Goal: Task Accomplishment & Management: Manage account settings

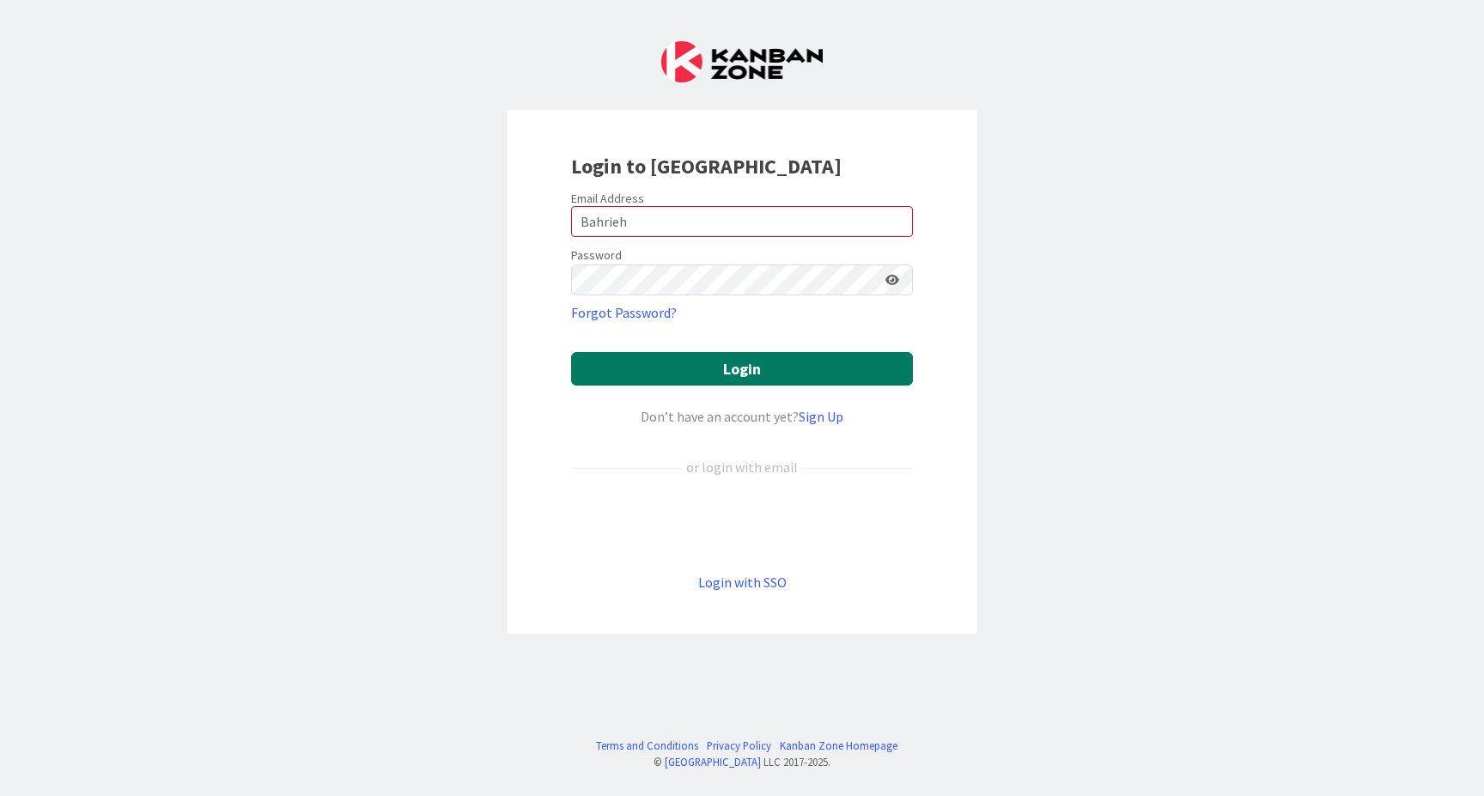
click at [738, 366] on button "Login" at bounding box center [742, 368] width 342 height 33
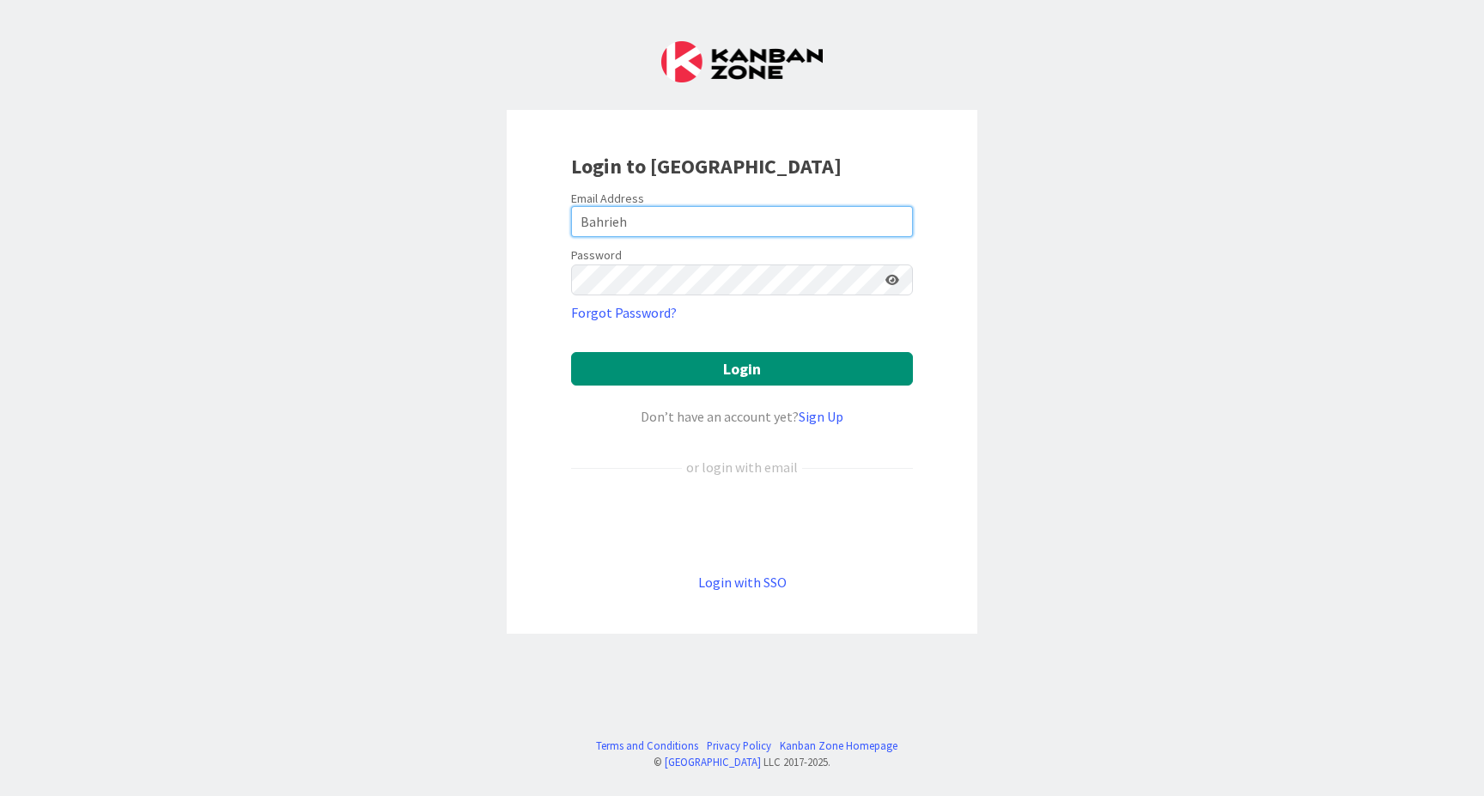
click at [599, 225] on input "Bahrieh" at bounding box center [742, 221] width 342 height 31
type input "[EMAIL_ADDRESS][DOMAIN_NAME]"
click at [742, 368] on button "Login" at bounding box center [742, 368] width 342 height 33
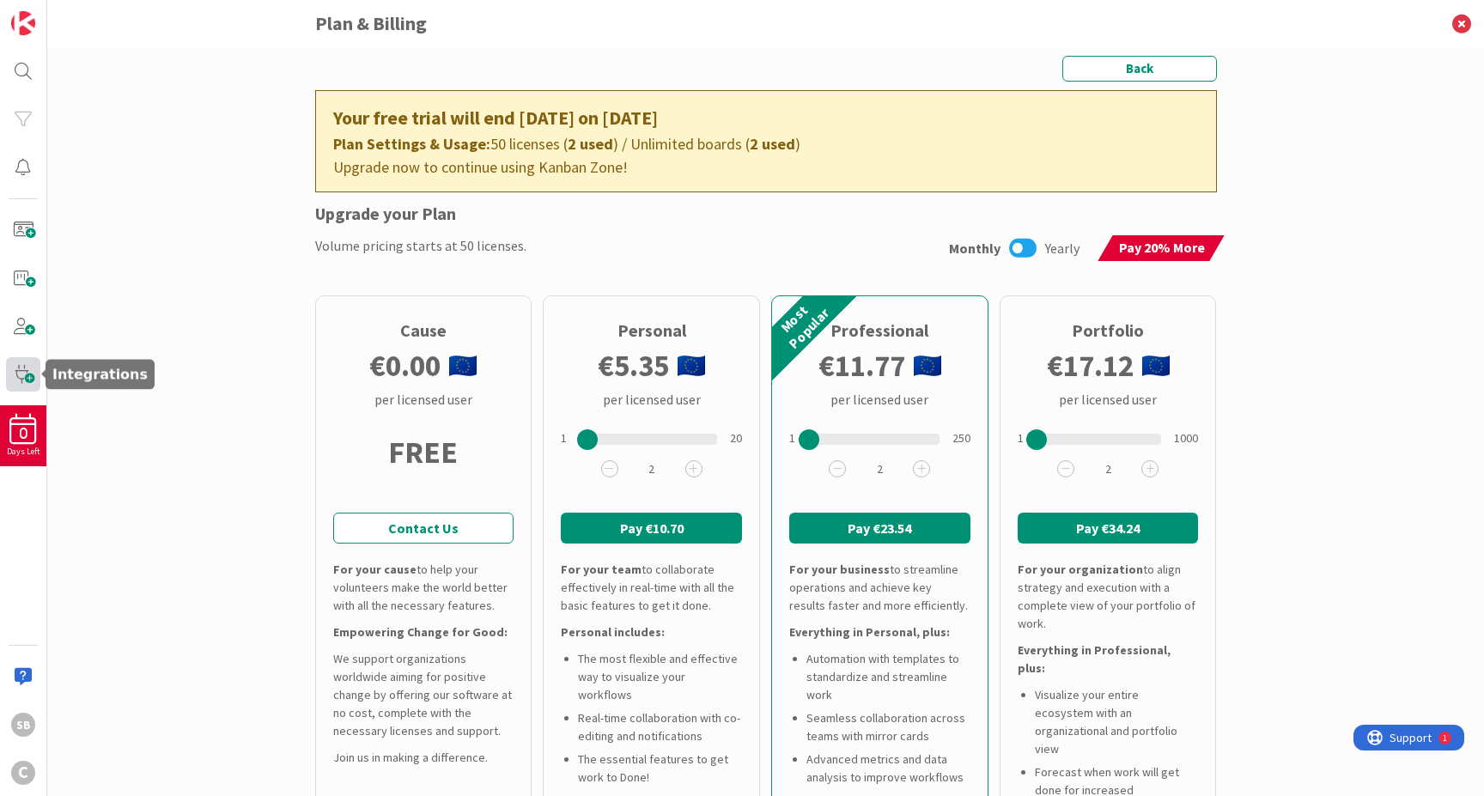
click at [27, 377] on span at bounding box center [23, 374] width 34 height 34
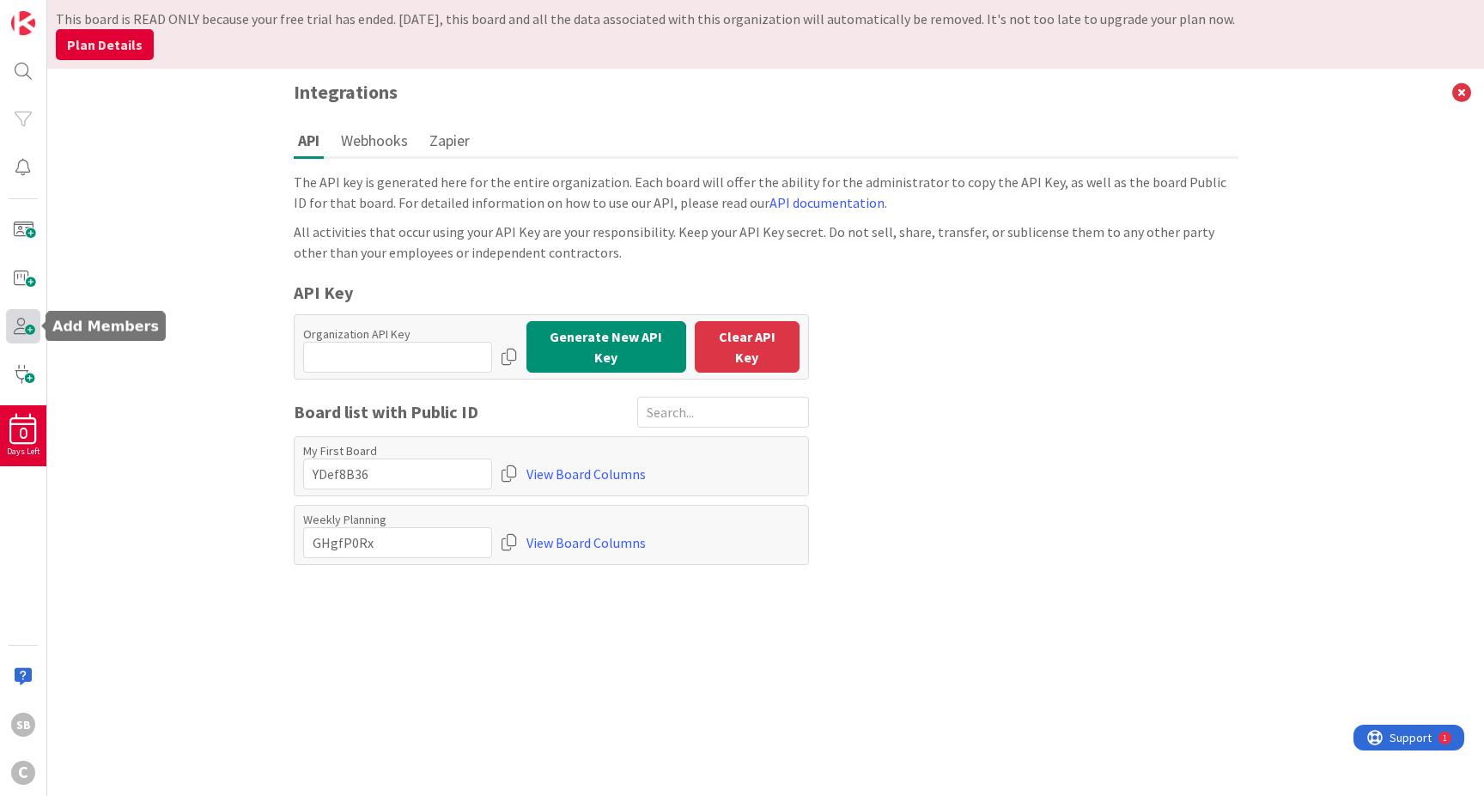
click at [27, 322] on span at bounding box center [23, 326] width 34 height 34
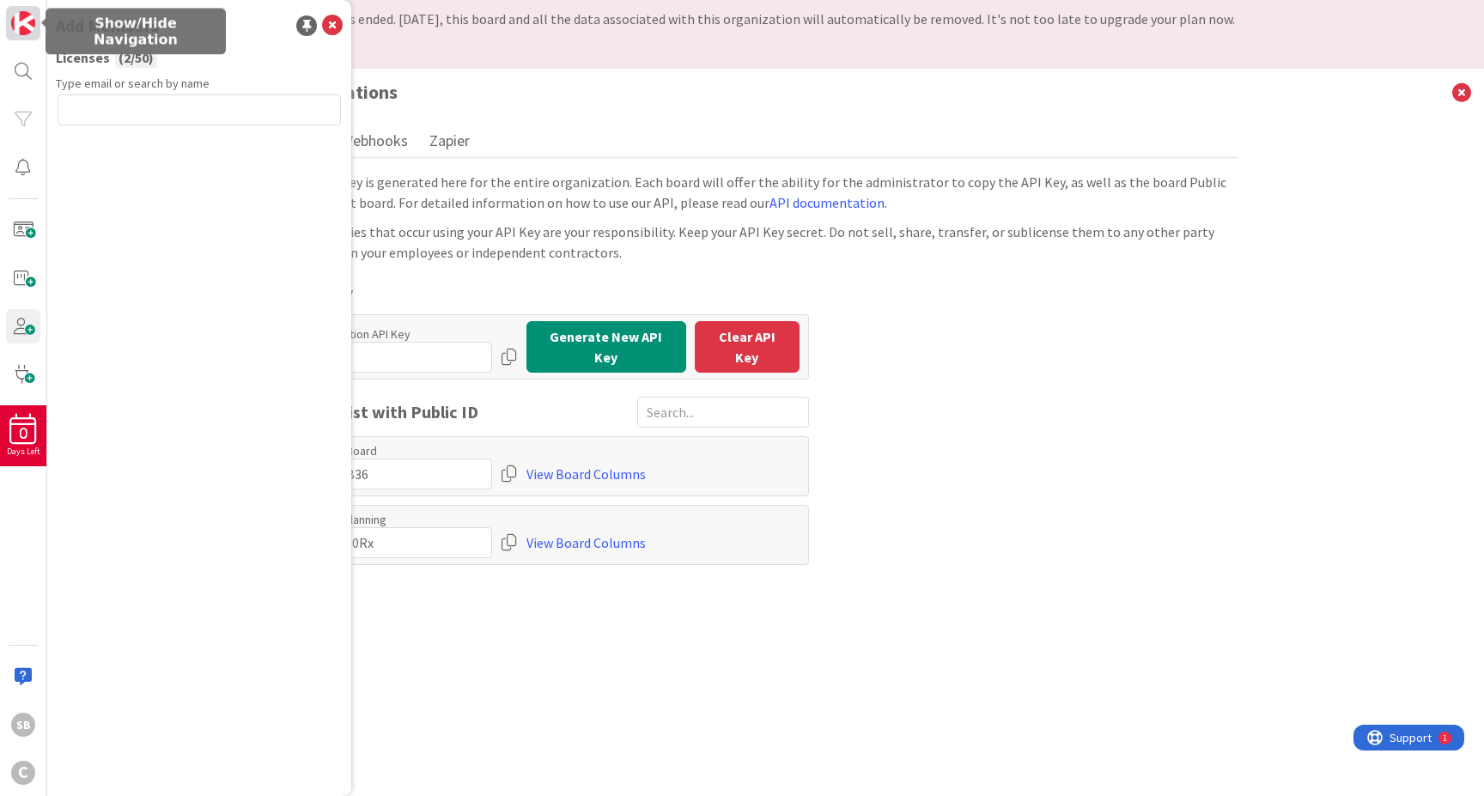
click at [28, 19] on img at bounding box center [23, 23] width 24 height 24
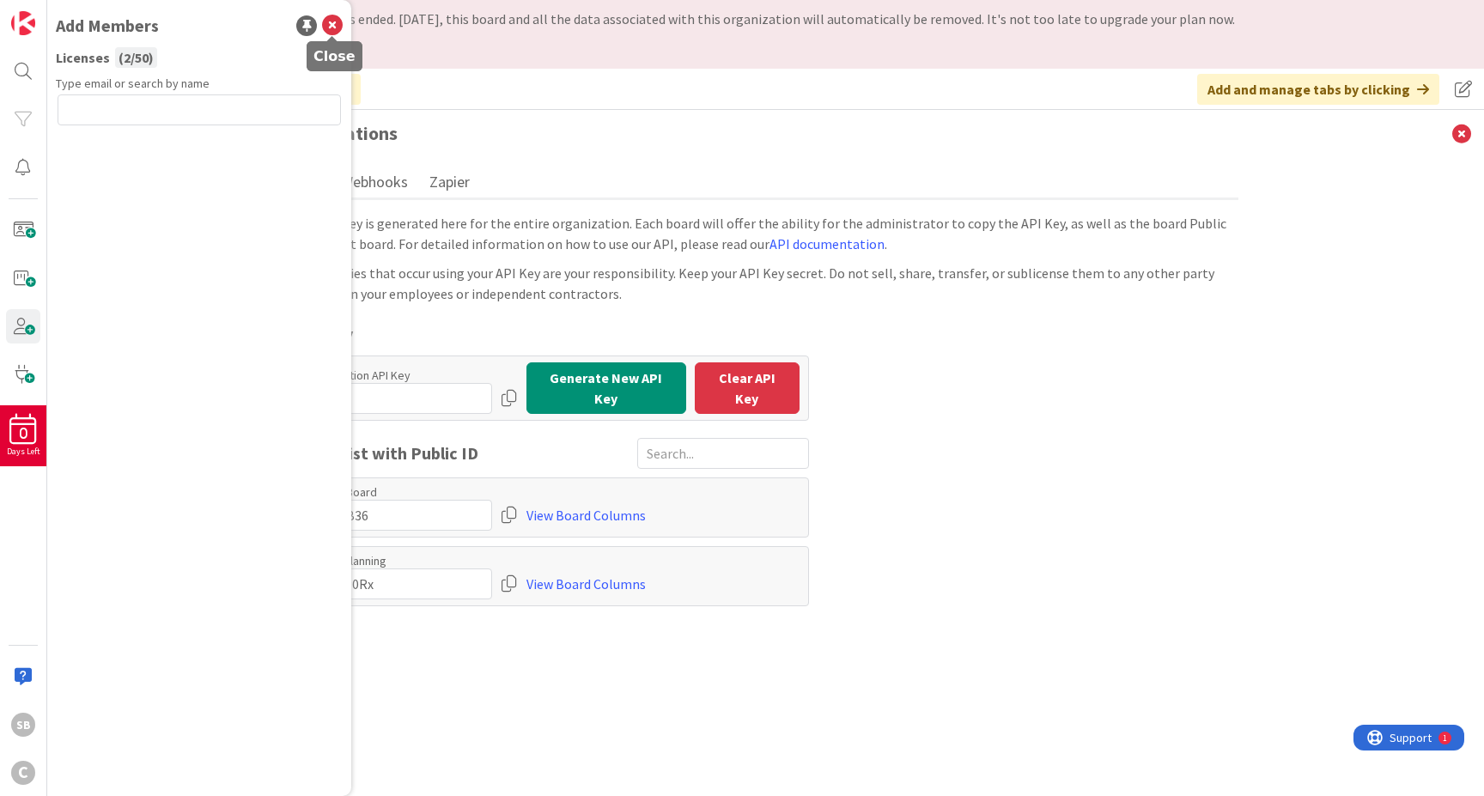
click at [333, 25] on icon at bounding box center [332, 25] width 21 height 21
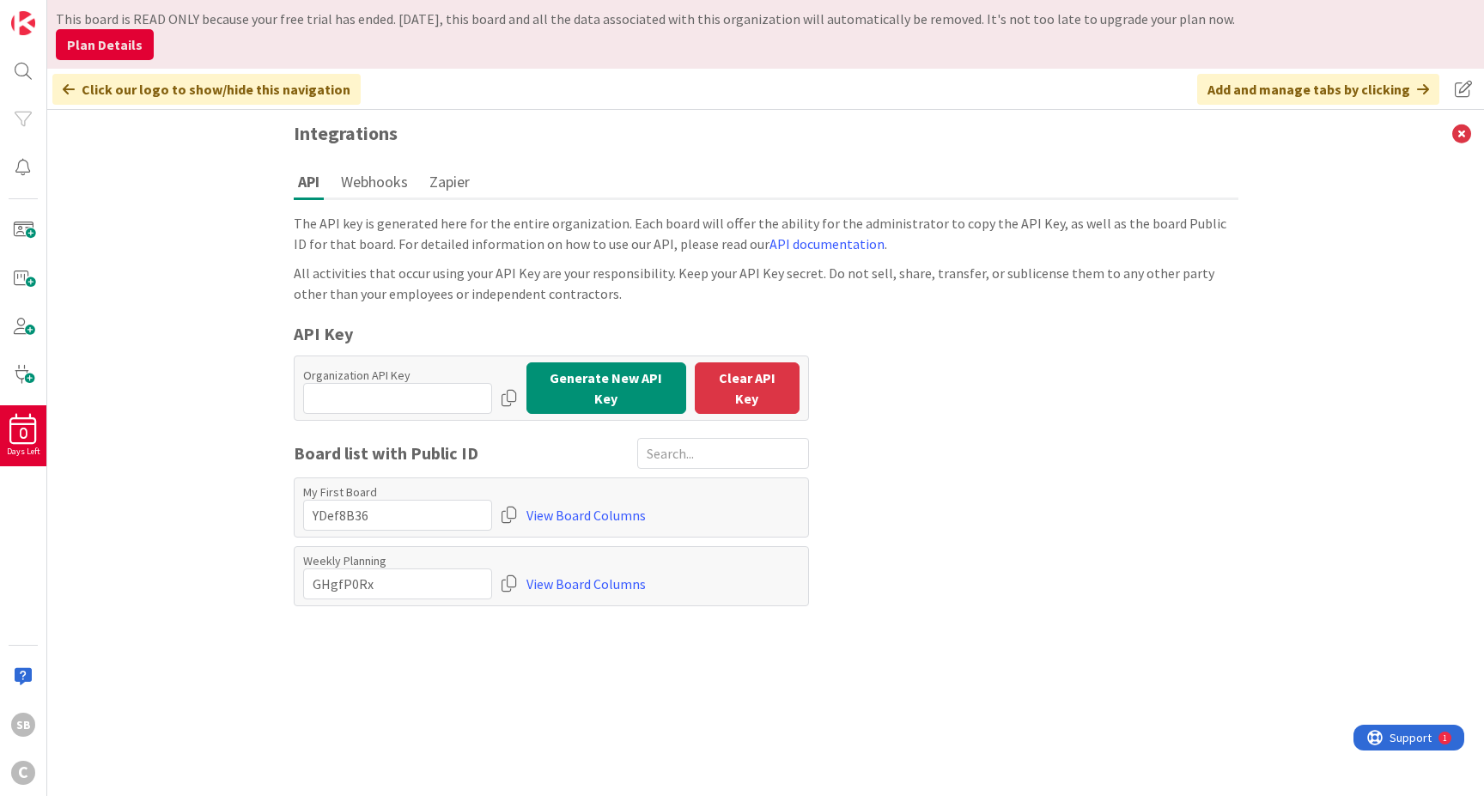
click at [94, 34] on button "Plan Details" at bounding box center [105, 44] width 98 height 31
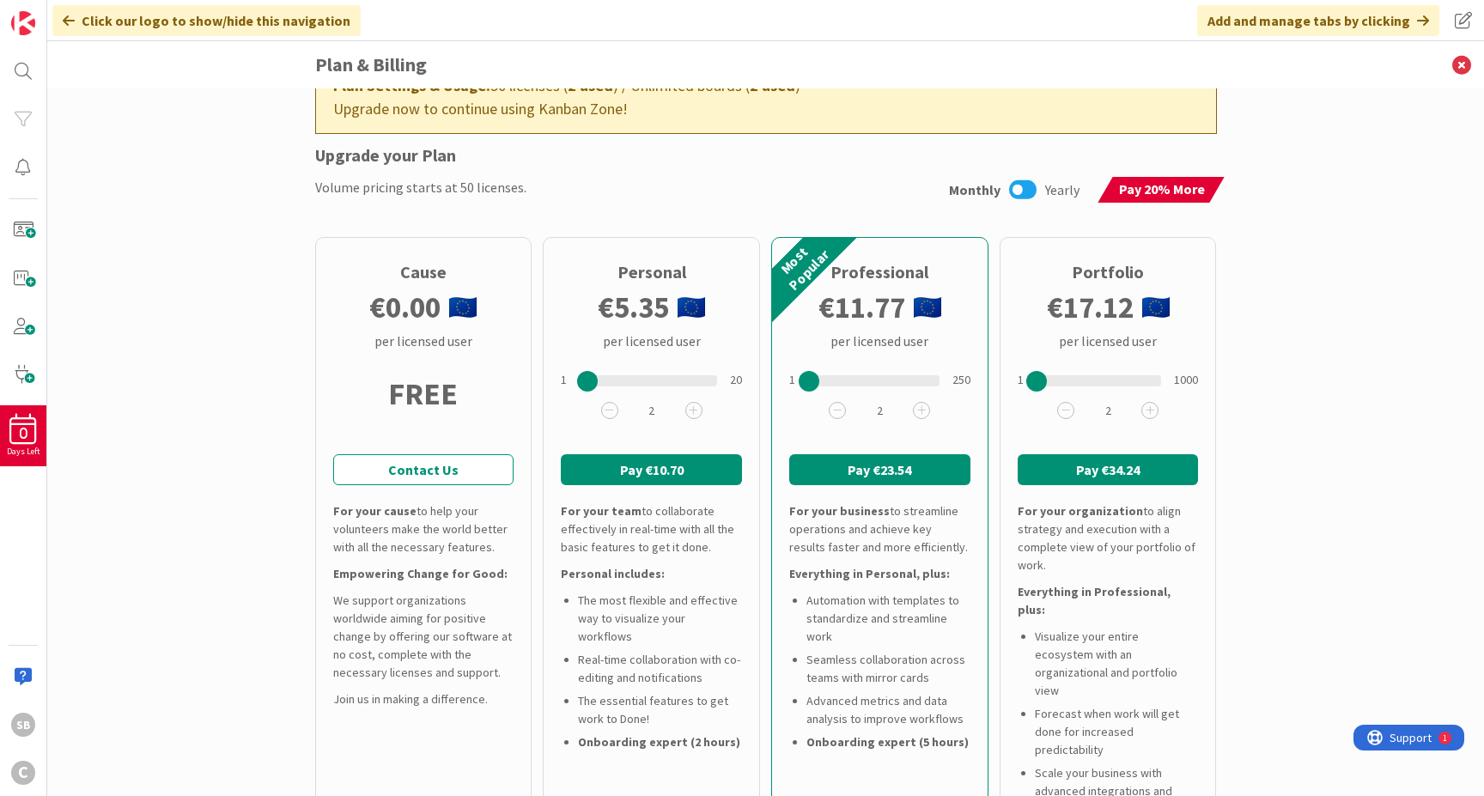
scroll to position [191, 0]
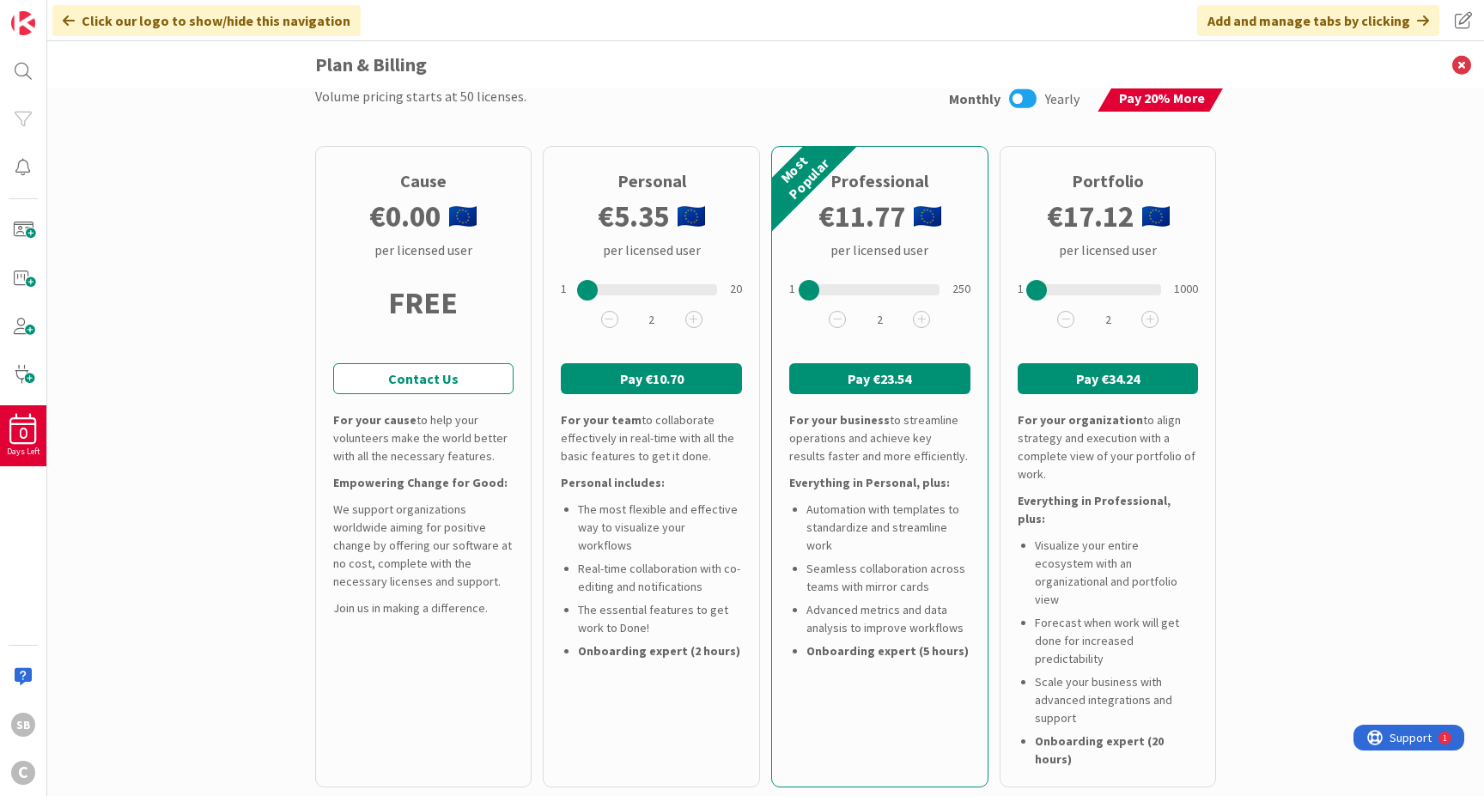
click at [1022, 91] on icon at bounding box center [1022, 99] width 27 height 22
click at [1056, 97] on icon at bounding box center [1049, 99] width 27 height 22
click at [20, 21] on img at bounding box center [23, 23] width 24 height 24
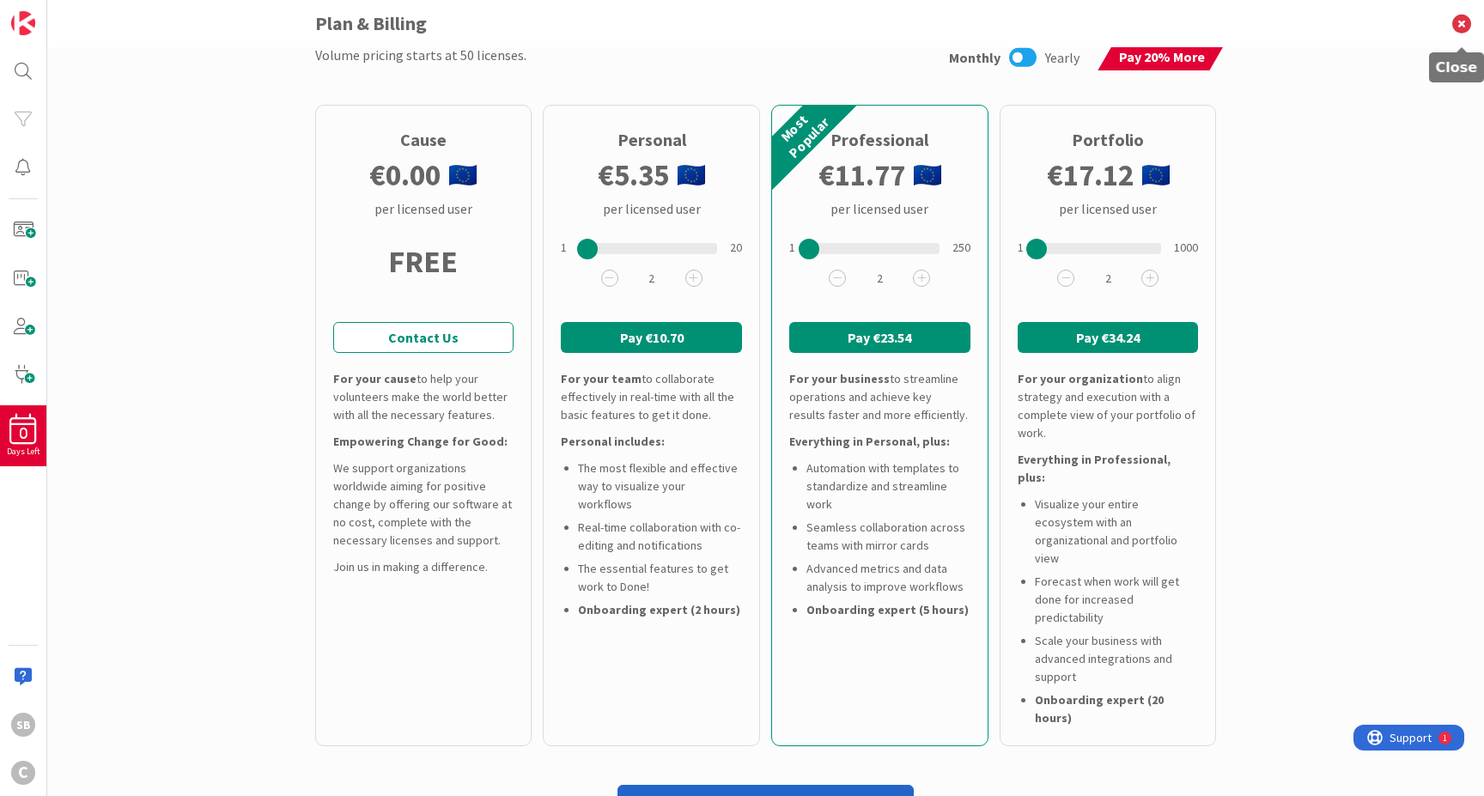
click at [1456, 24] on icon at bounding box center [1461, 23] width 45 height 47
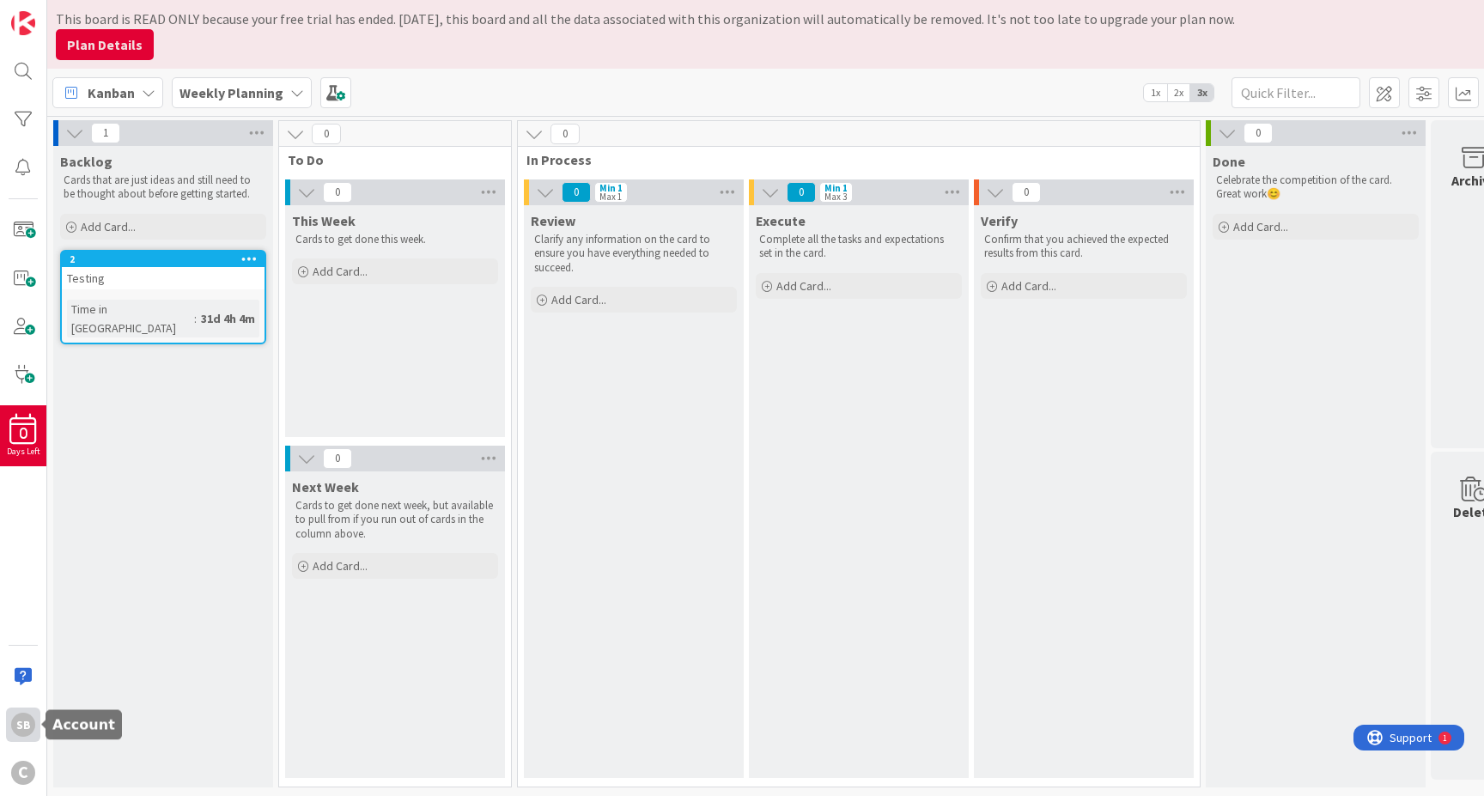
click at [27, 721] on div "SB" at bounding box center [23, 725] width 24 height 24
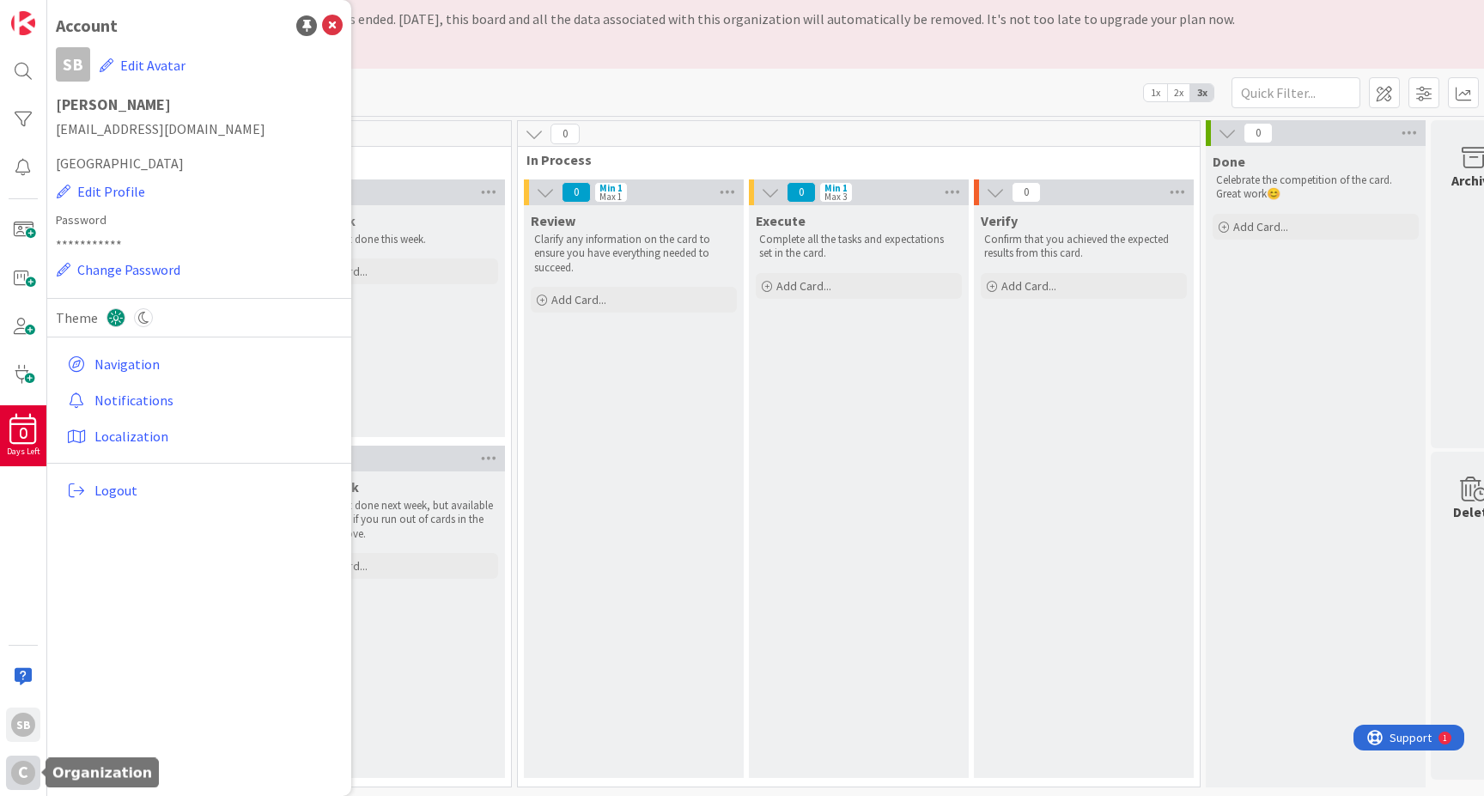
click at [21, 770] on div "C" at bounding box center [23, 773] width 24 height 24
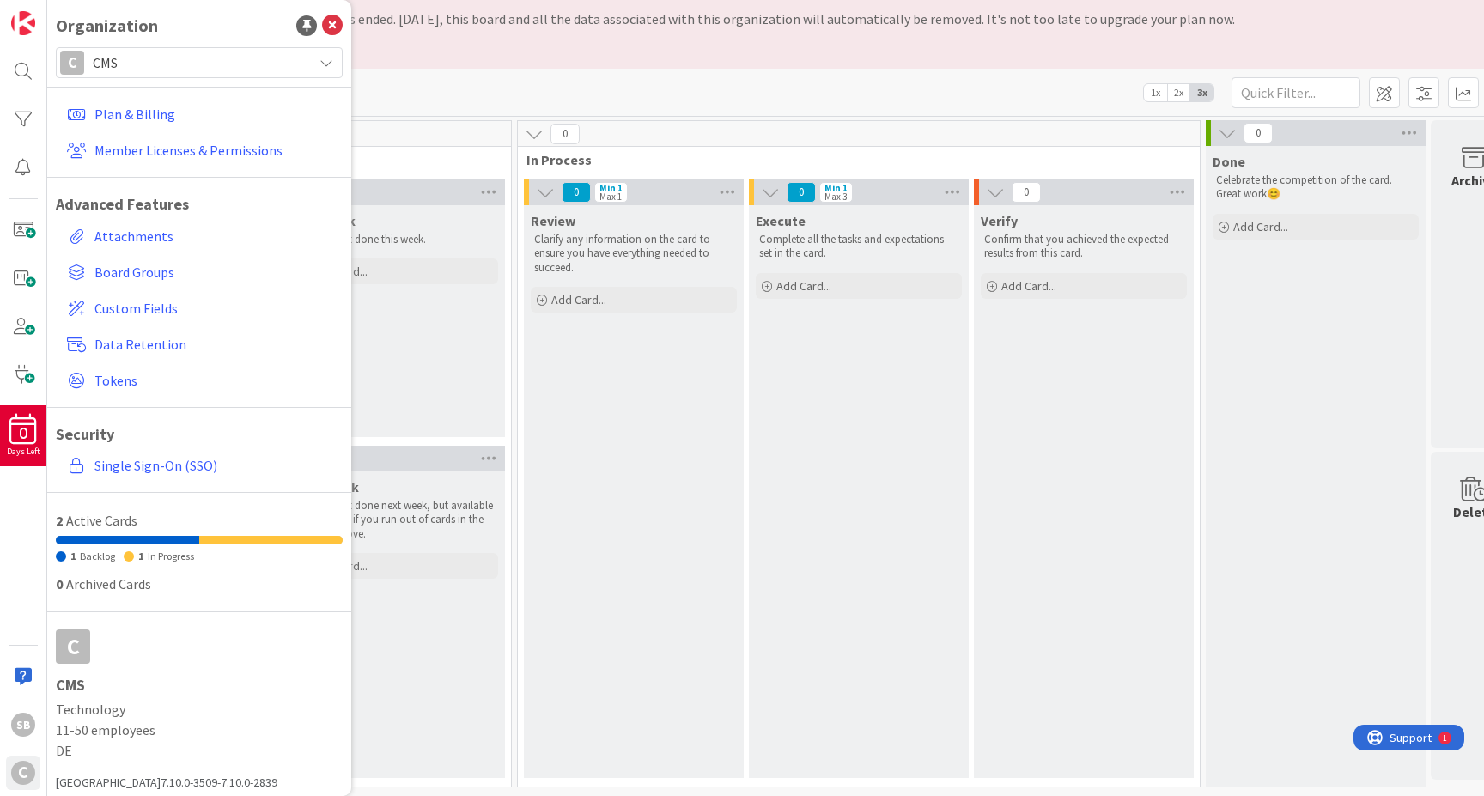
scroll to position [8, 0]
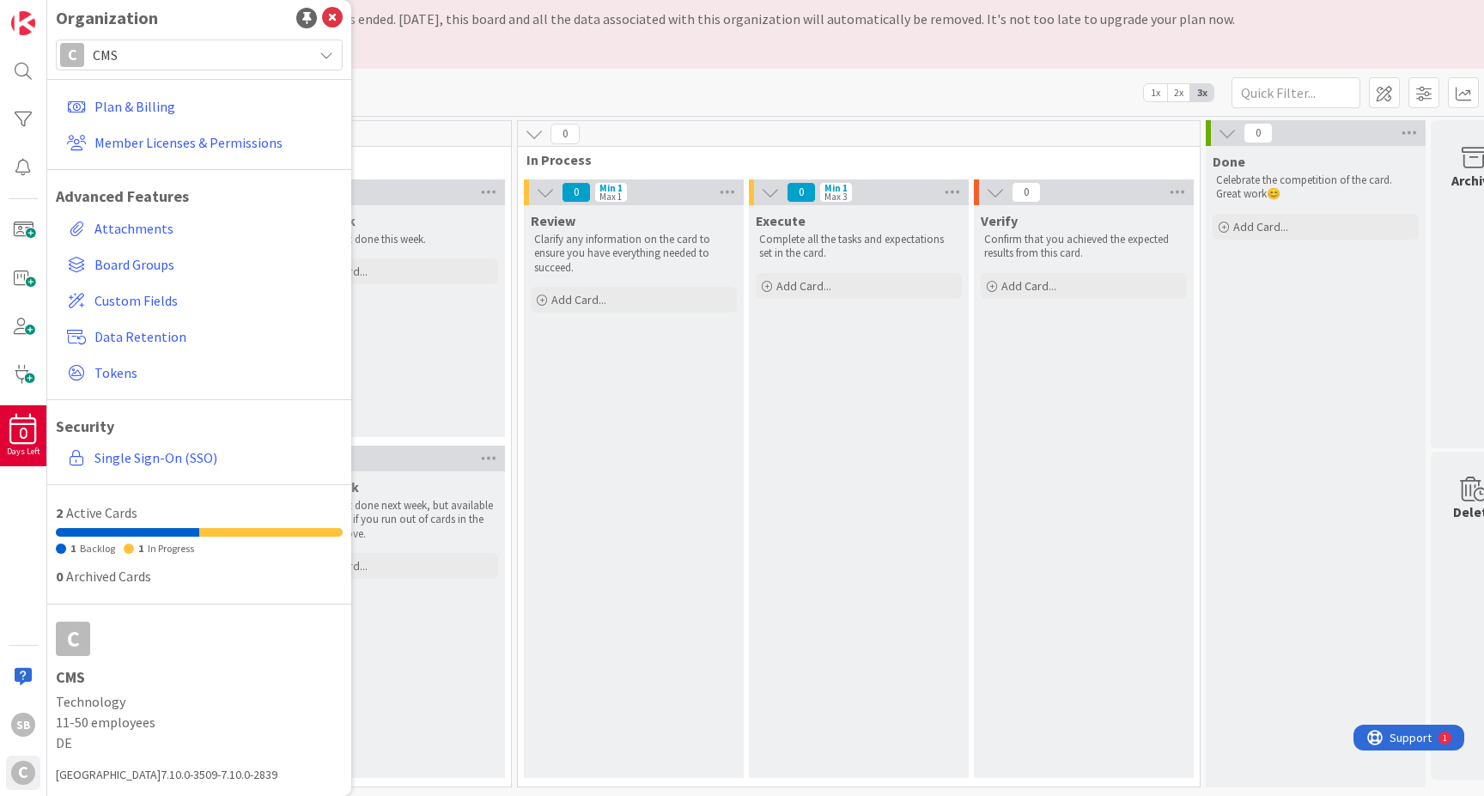
click at [295, 64] on div "C CMS" at bounding box center [199, 55] width 287 height 31
click at [22, 680] on div at bounding box center [23, 677] width 34 height 34
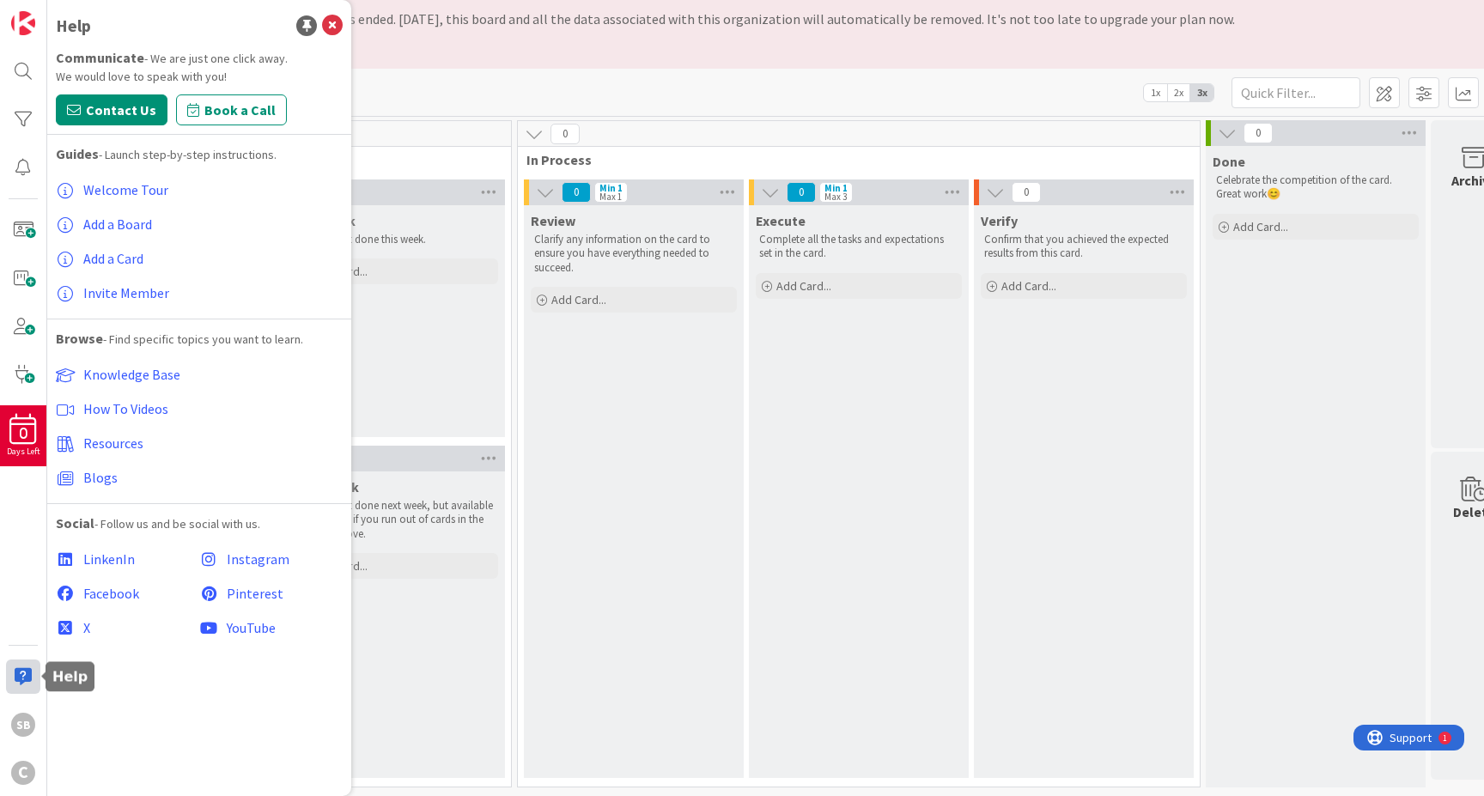
scroll to position [0, 0]
click at [25, 739] on div "SB" at bounding box center [23, 725] width 34 height 34
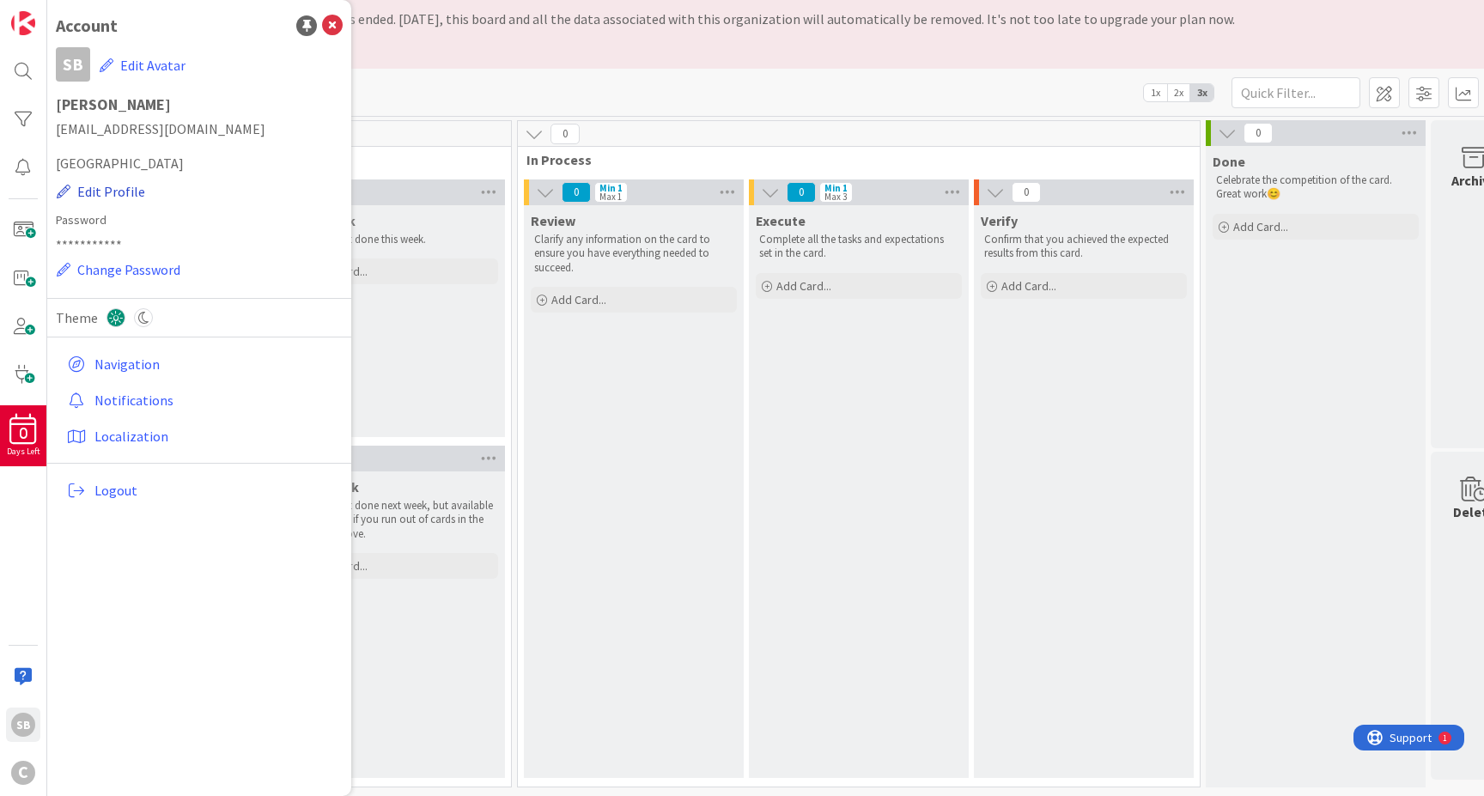
click at [107, 191] on button "Edit Profile" at bounding box center [101, 191] width 90 height 22
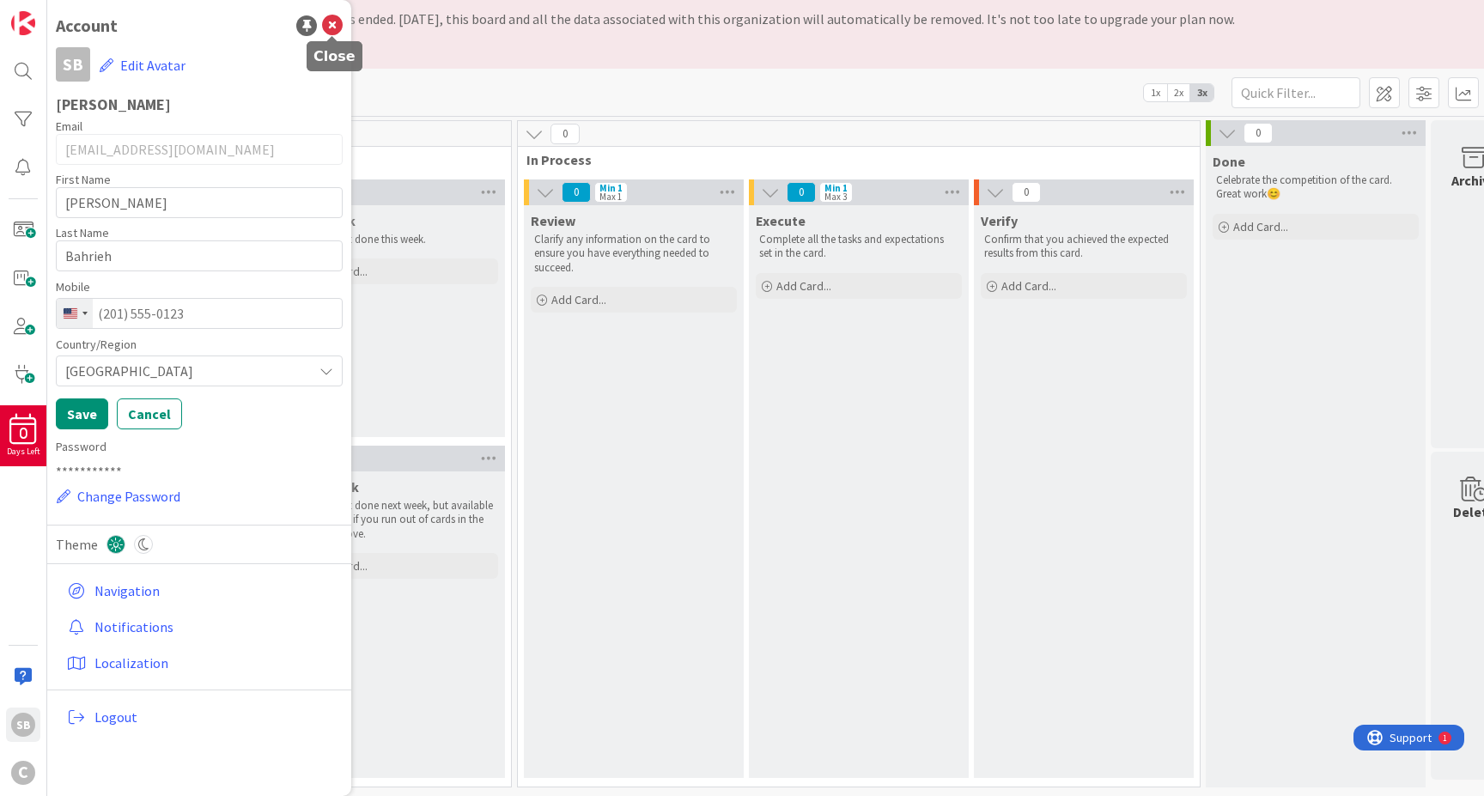
click at [332, 29] on icon at bounding box center [332, 25] width 21 height 21
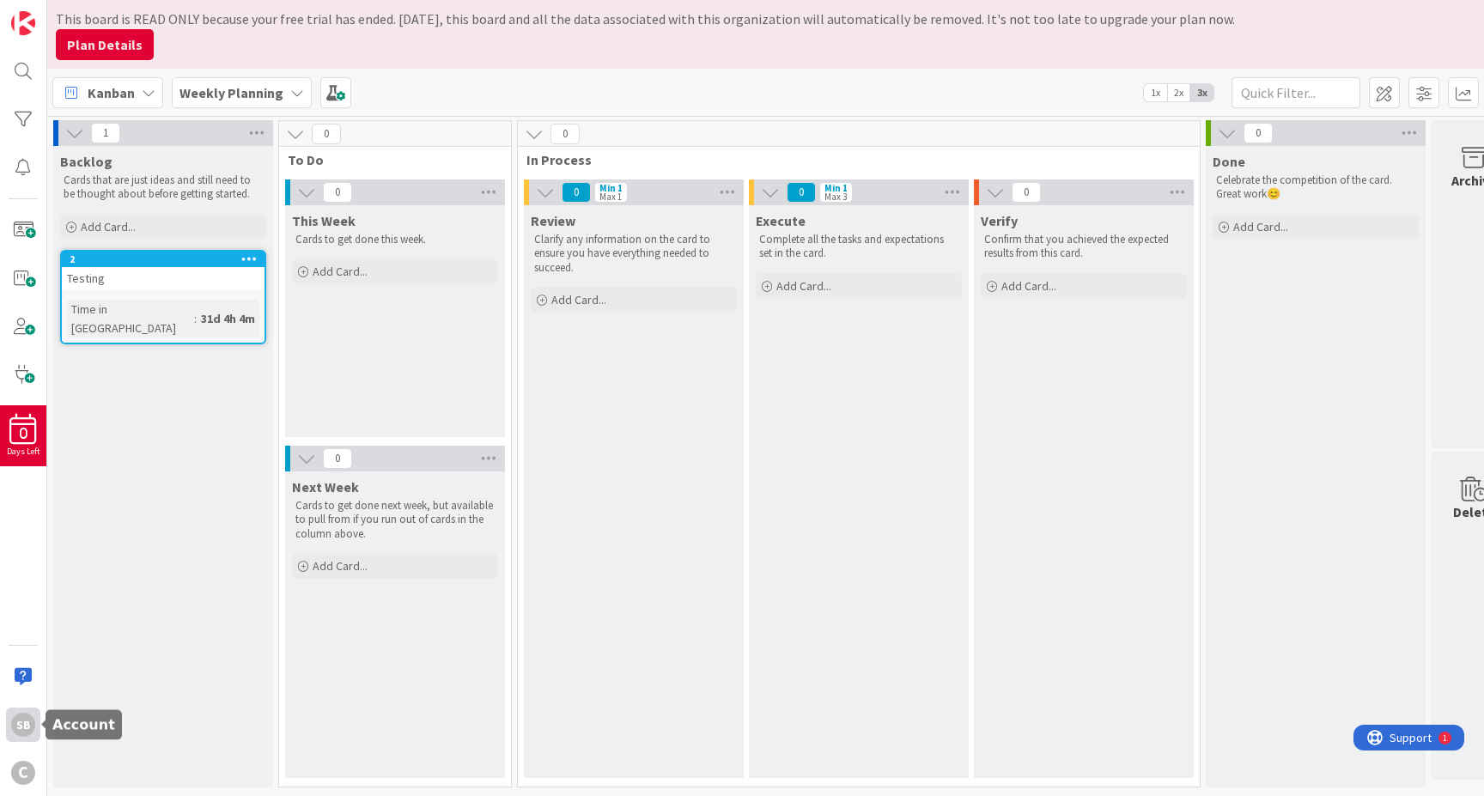
click at [21, 732] on div "SB" at bounding box center [23, 725] width 24 height 24
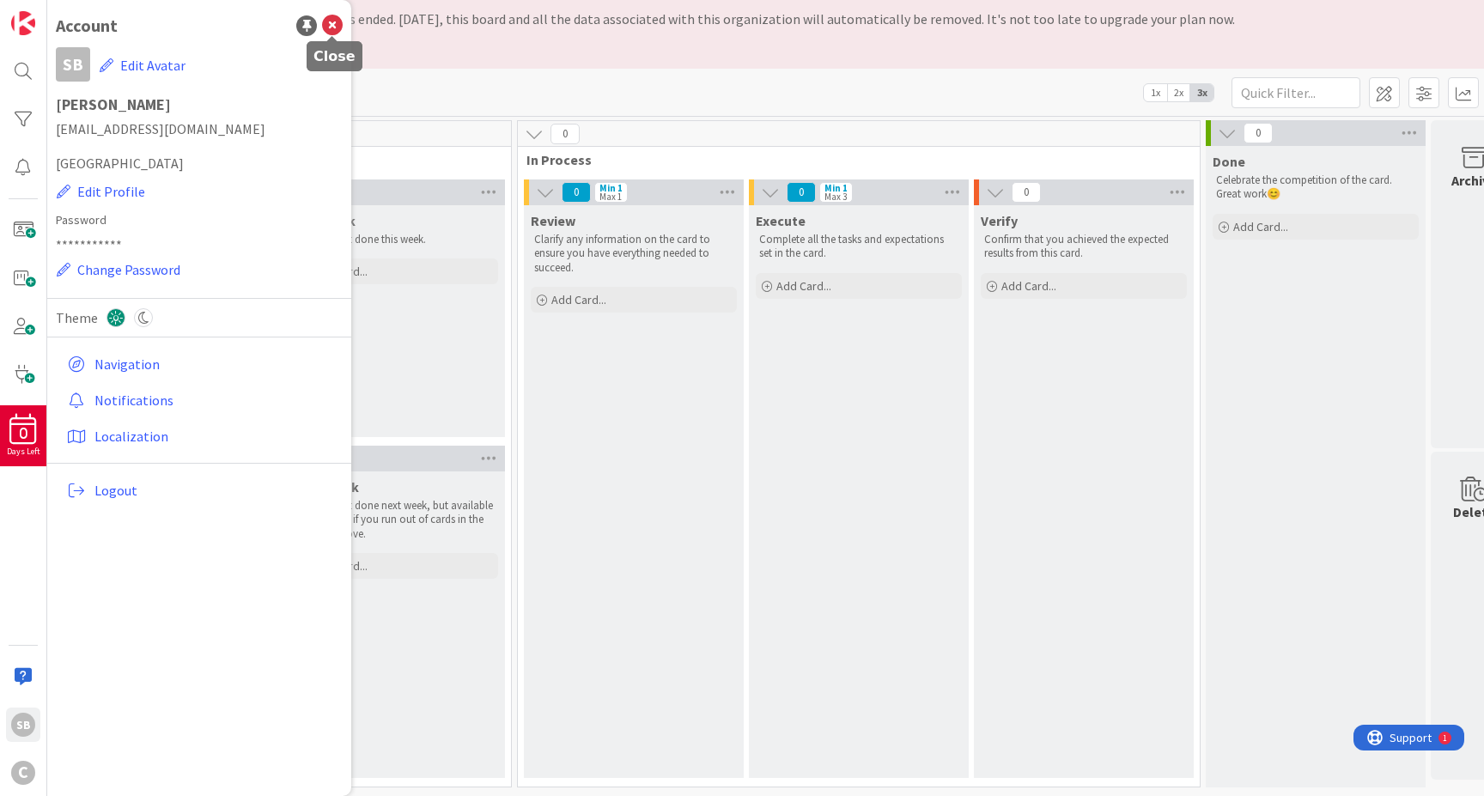
click at [332, 25] on icon at bounding box center [332, 25] width 21 height 21
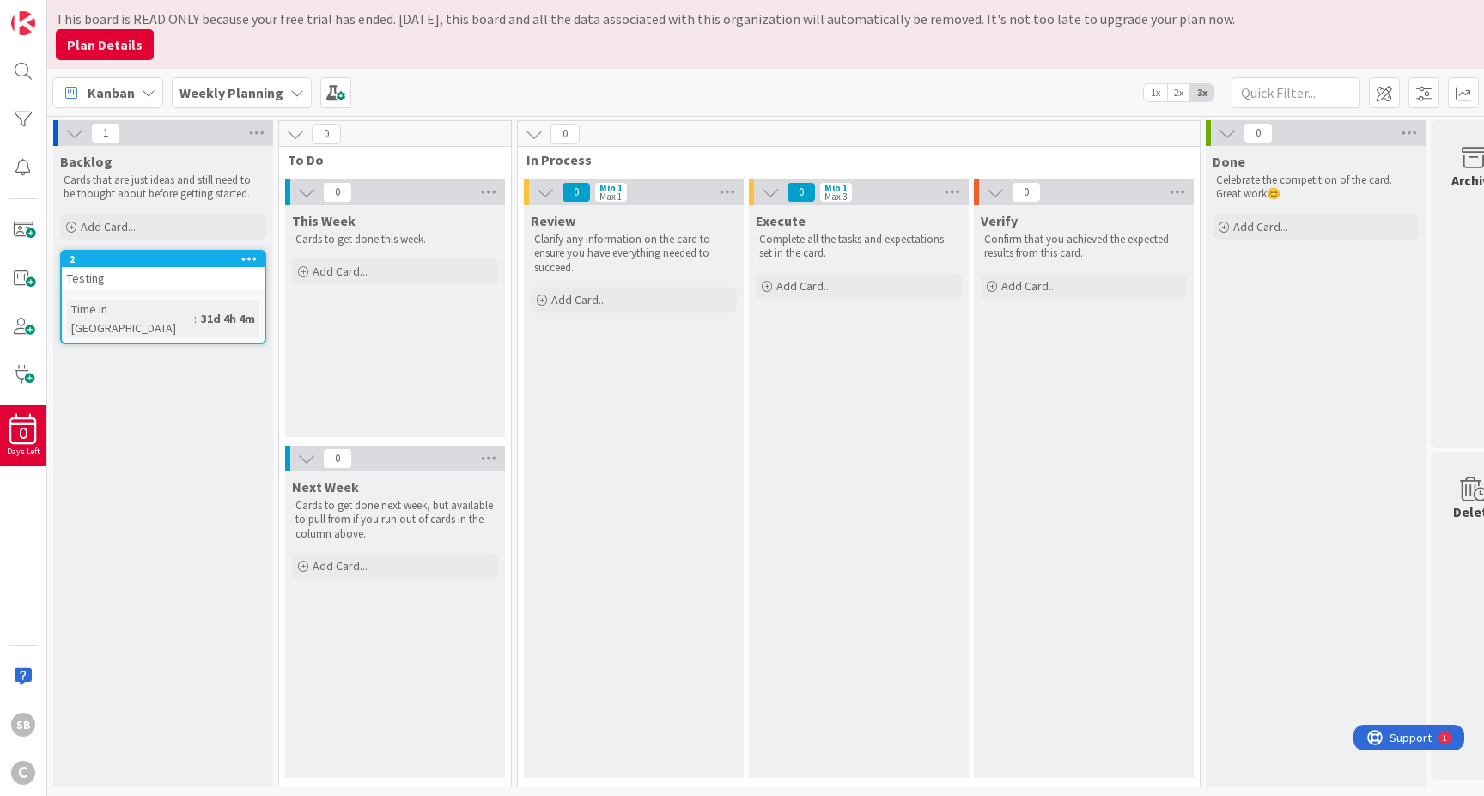
click at [247, 259] on icon at bounding box center [249, 259] width 16 height 12
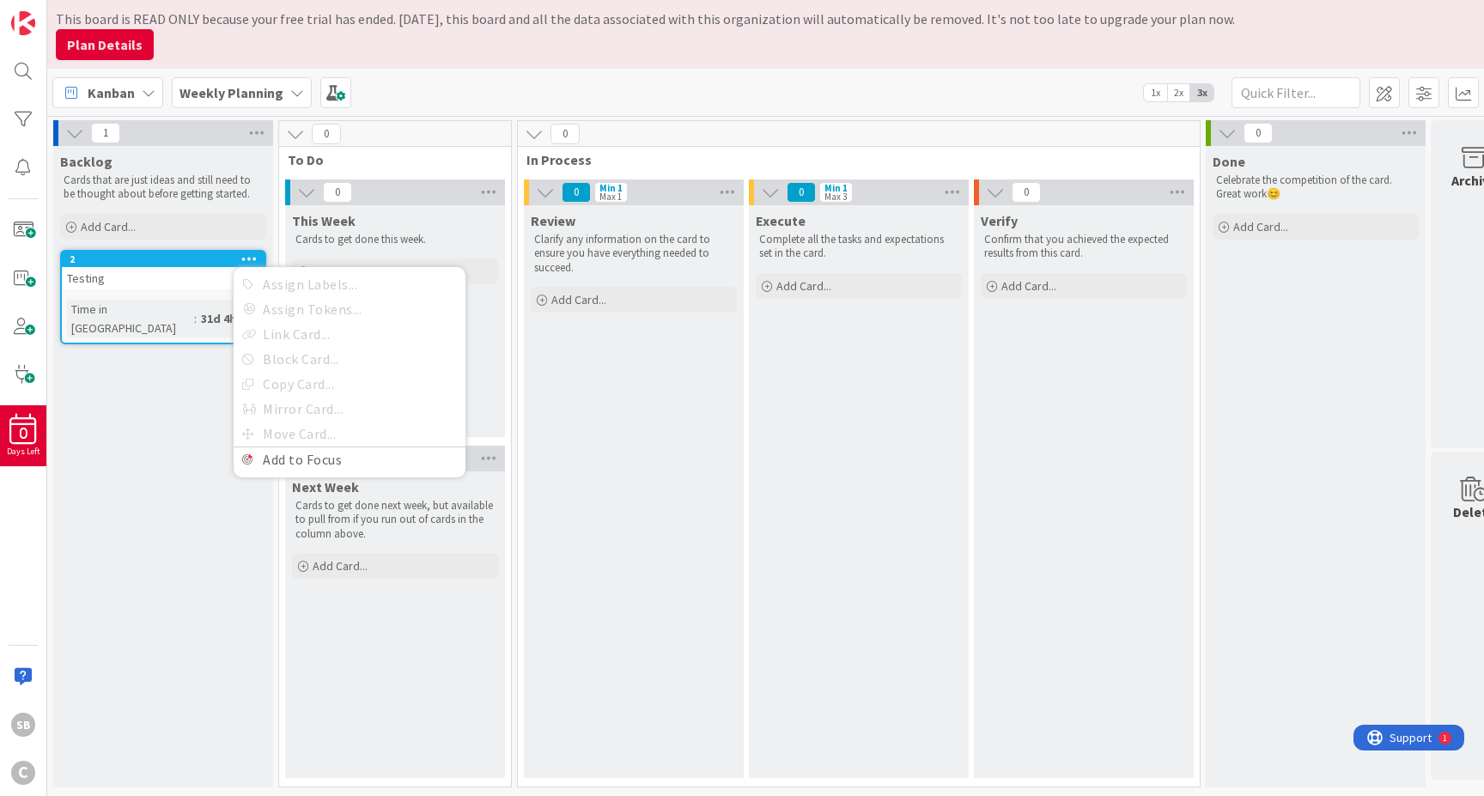
click at [149, 102] on div "Kanban" at bounding box center [107, 92] width 111 height 31
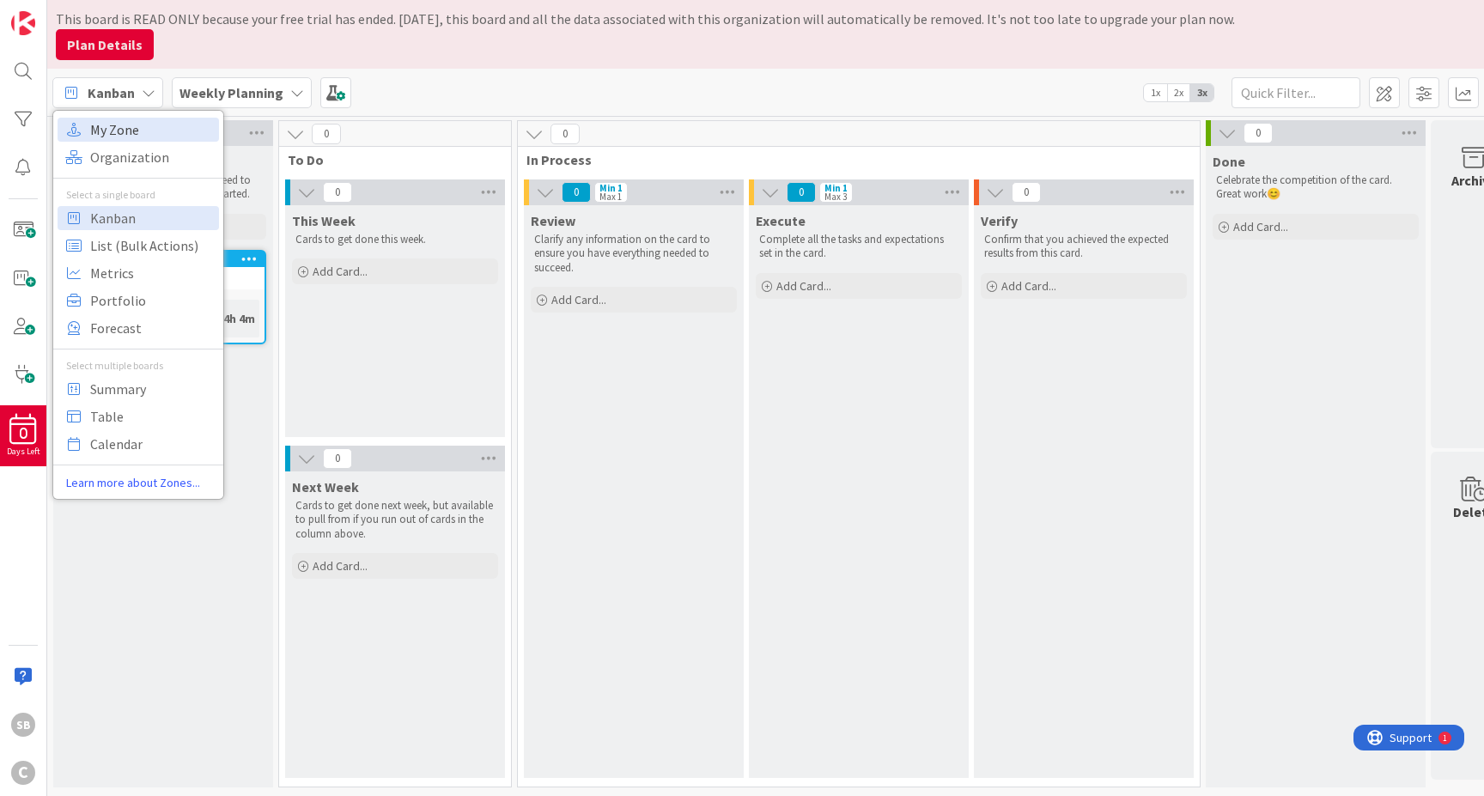
click at [150, 133] on span "My Zone" at bounding box center [152, 130] width 124 height 26
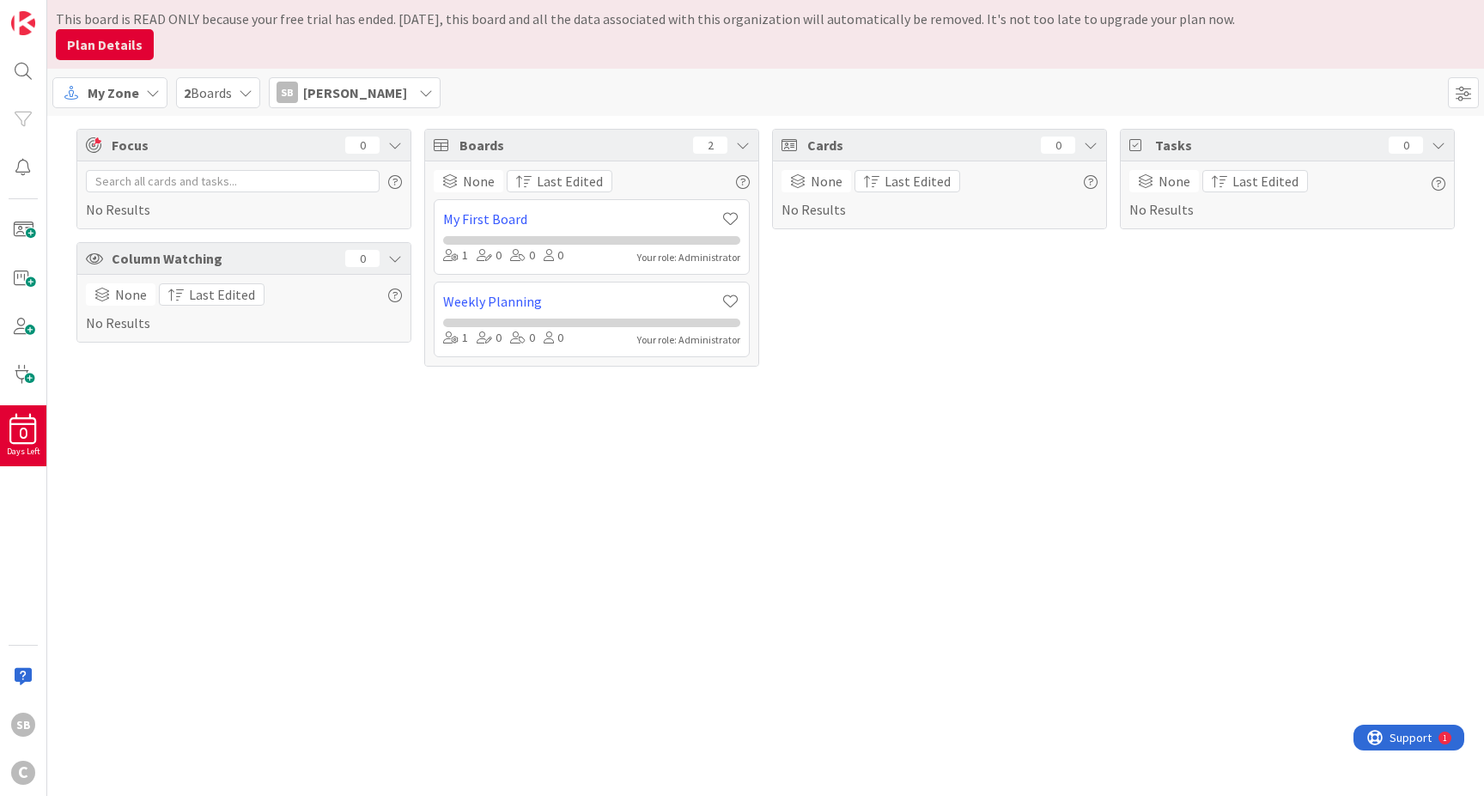
click at [694, 339] on div "Your role: Administrator" at bounding box center [688, 339] width 103 height 15
click at [745, 147] on icon at bounding box center [743, 145] width 14 height 14
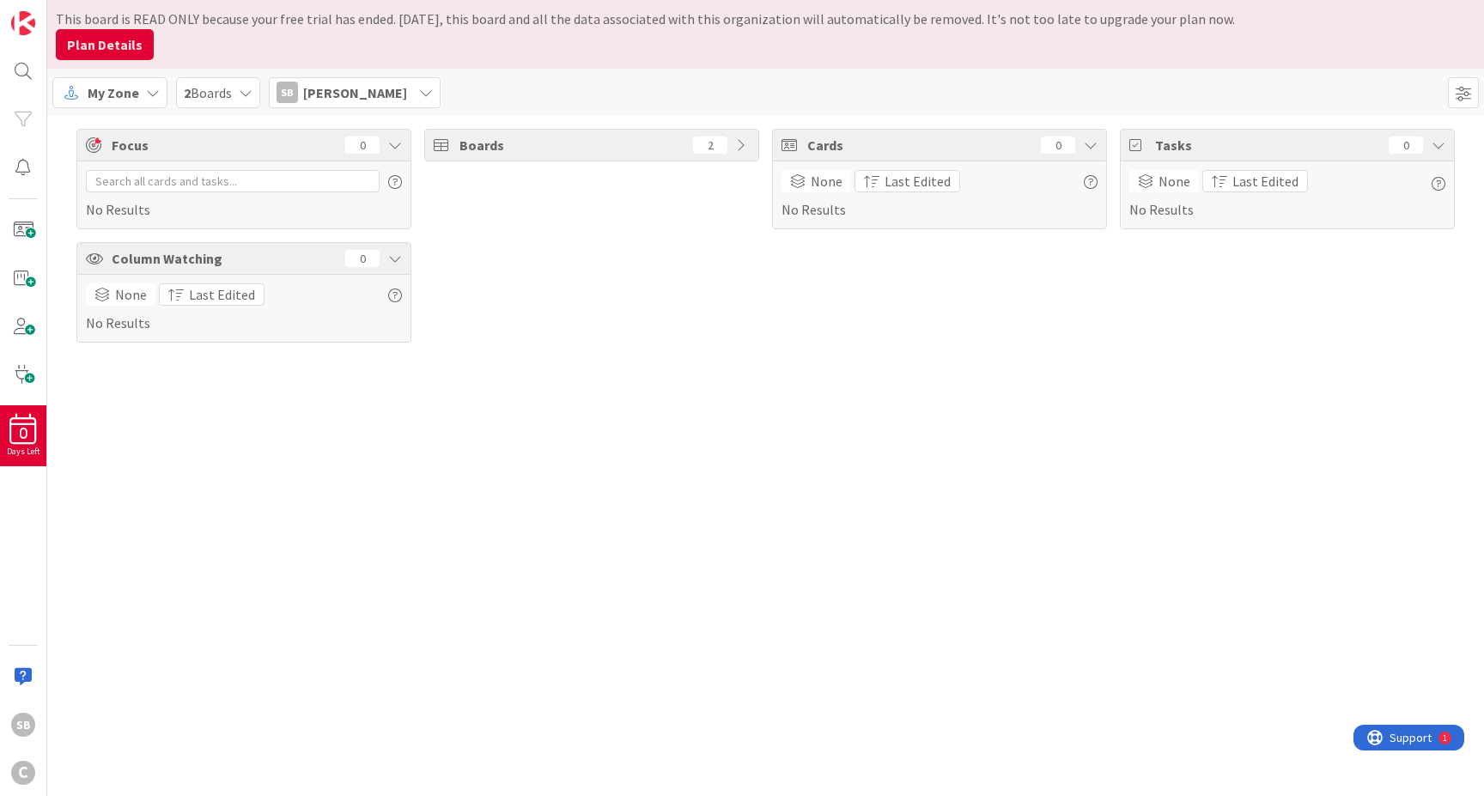
click at [745, 147] on icon at bounding box center [743, 145] width 14 height 14
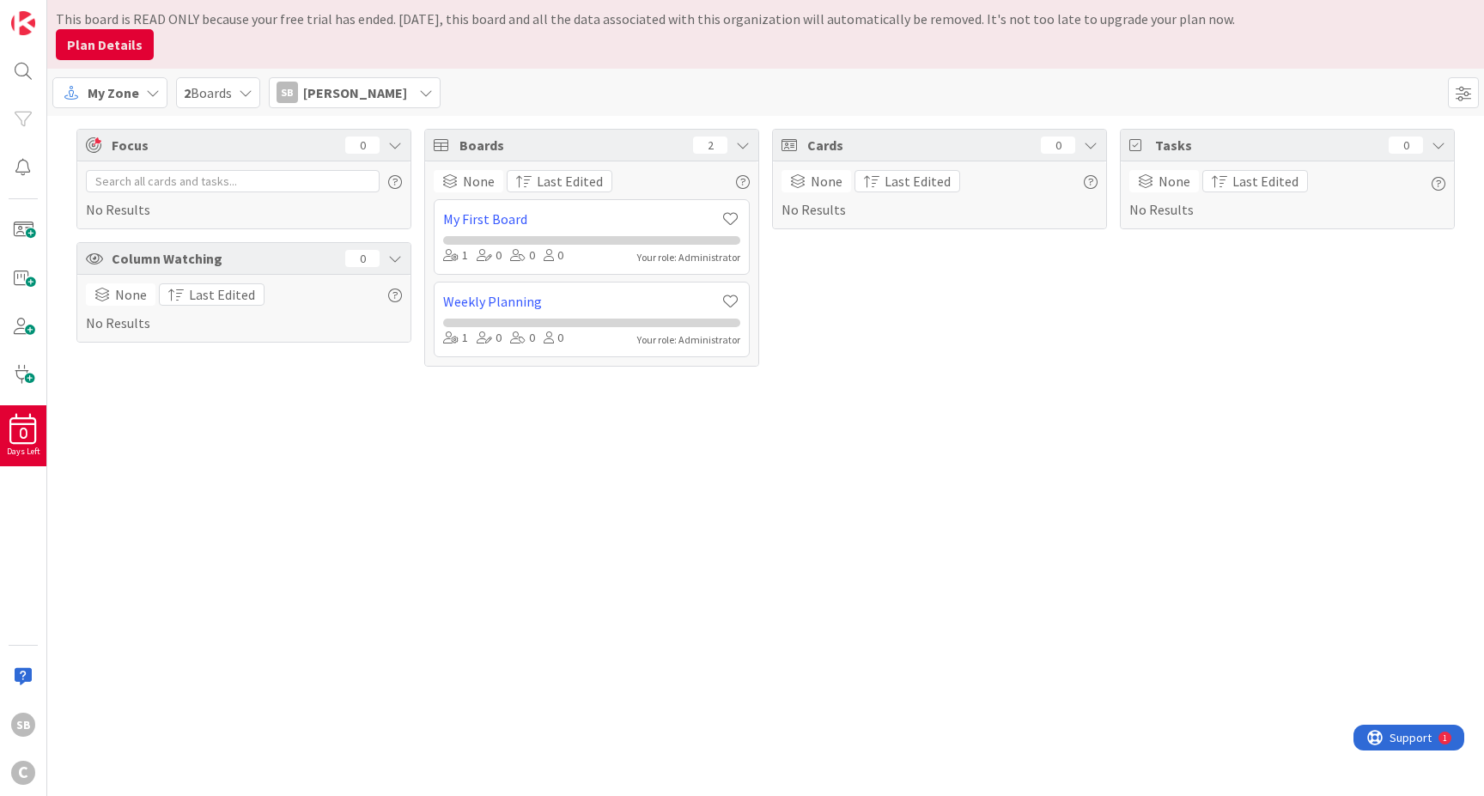
click at [715, 139] on div "2" at bounding box center [710, 145] width 34 height 17
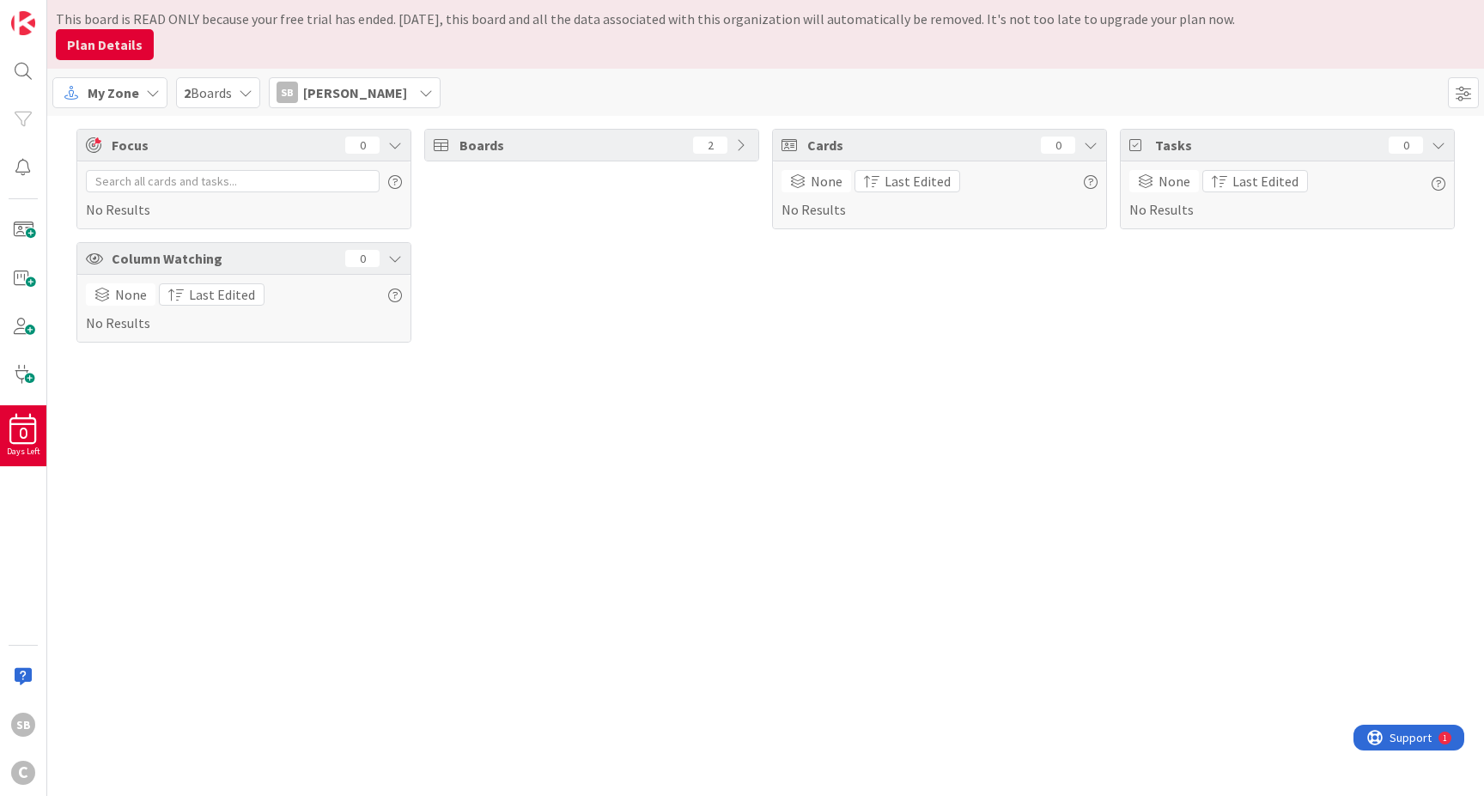
click at [715, 138] on div "2" at bounding box center [710, 145] width 34 height 17
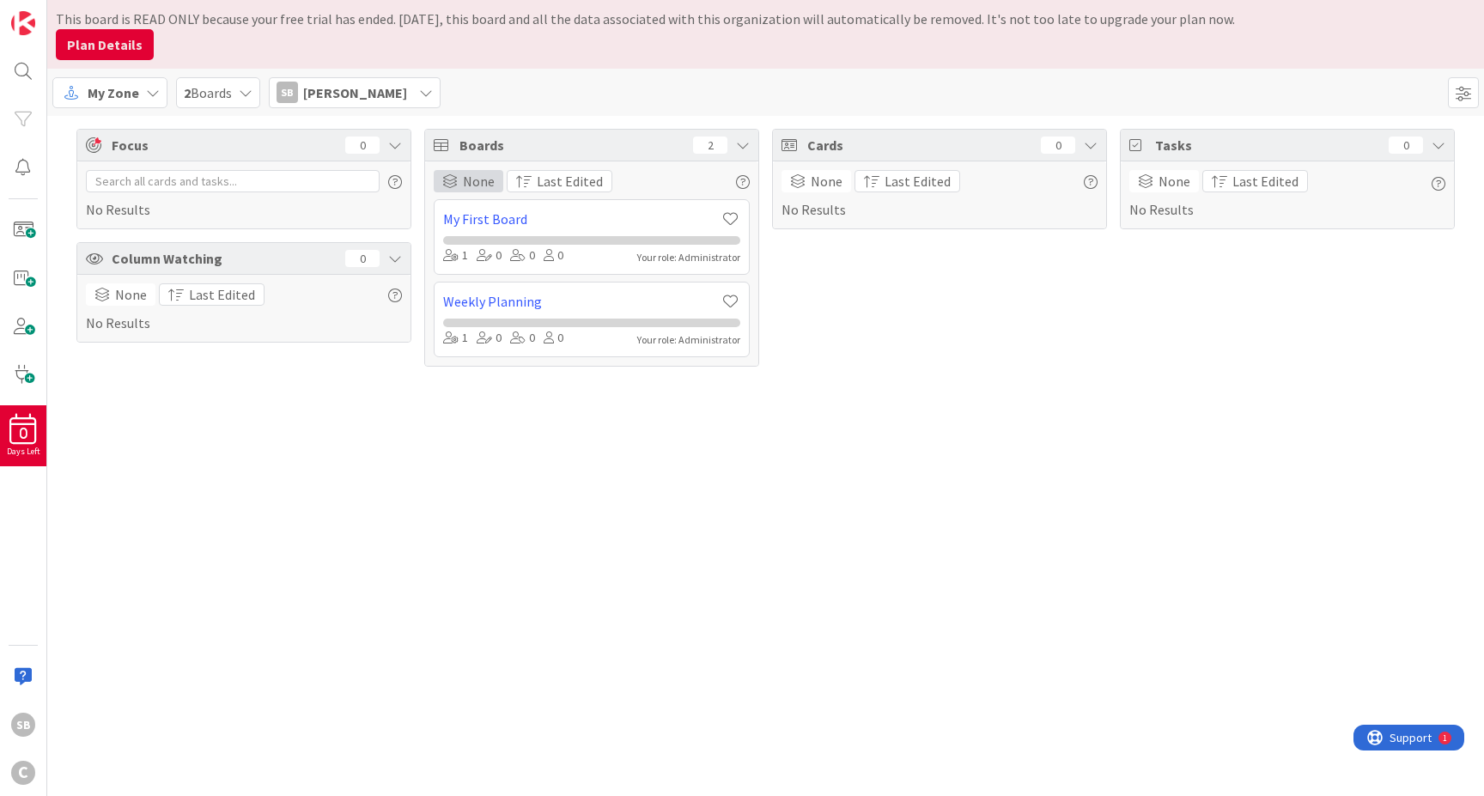
click at [466, 189] on span "None" at bounding box center [479, 181] width 32 height 21
click at [466, 189] on span "None" at bounding box center [479, 181] width 33 height 21
click at [572, 179] on span "Last Edited" at bounding box center [570, 181] width 66 height 21
click at [572, 179] on span "Last Edited" at bounding box center [572, 181] width 70 height 21
click at [379, 423] on div "Focus 0 No Results Column Watching 0 None Last Edited No Results Boards 2 None …" at bounding box center [765, 456] width 1437 height 680
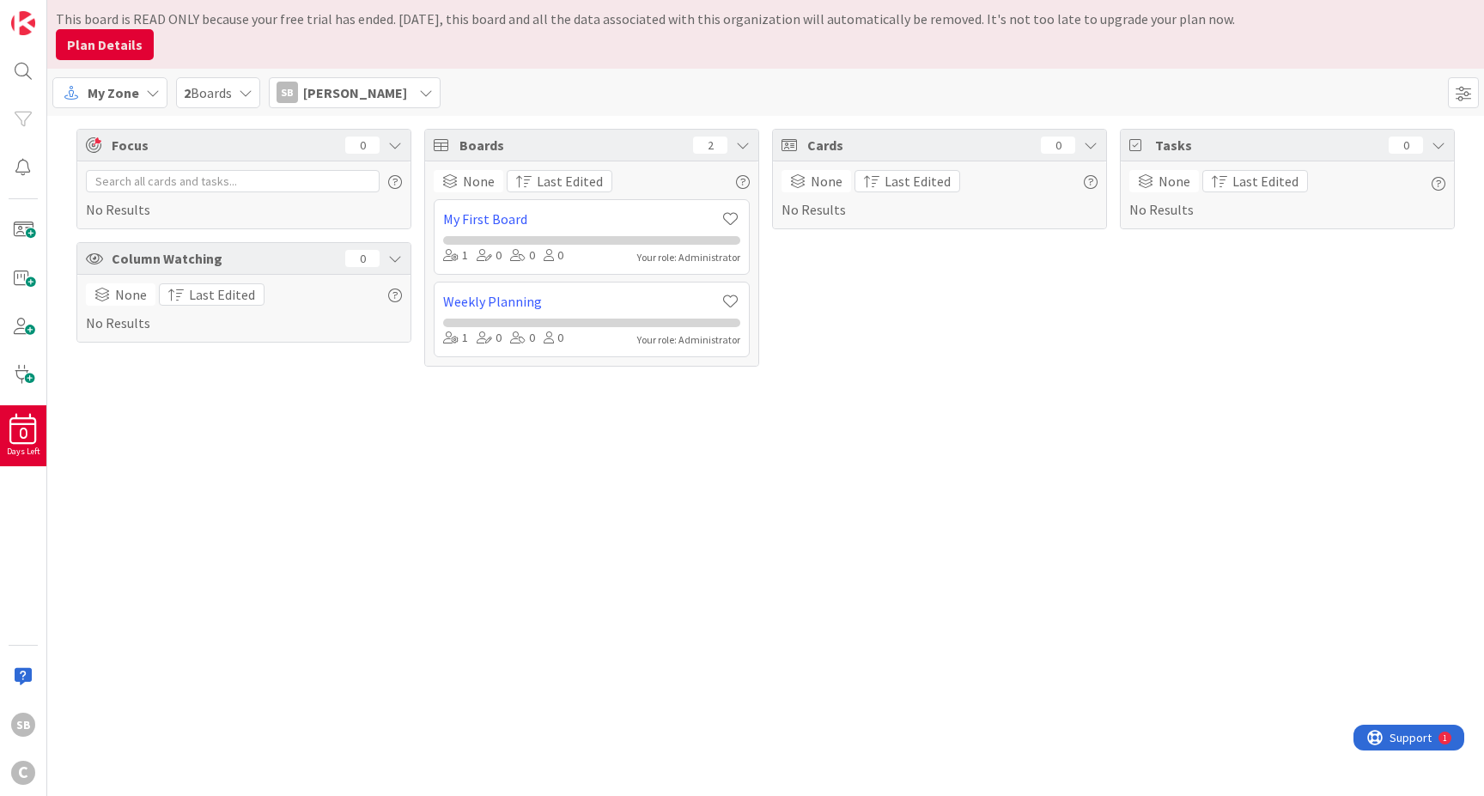
click at [240, 82] on div "2 Boards" at bounding box center [218, 92] width 84 height 31
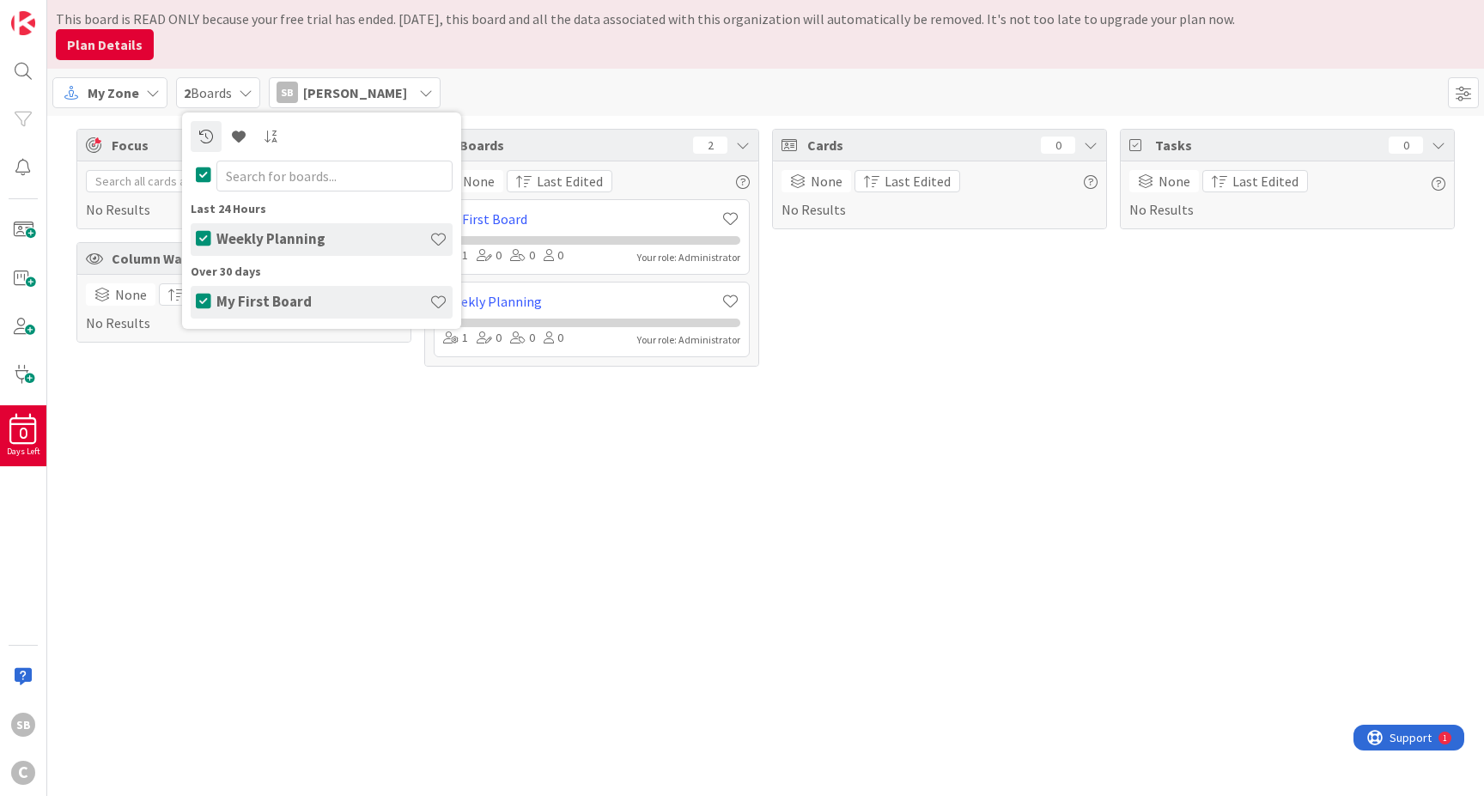
click at [240, 83] on div "2 Boards" at bounding box center [218, 92] width 84 height 31
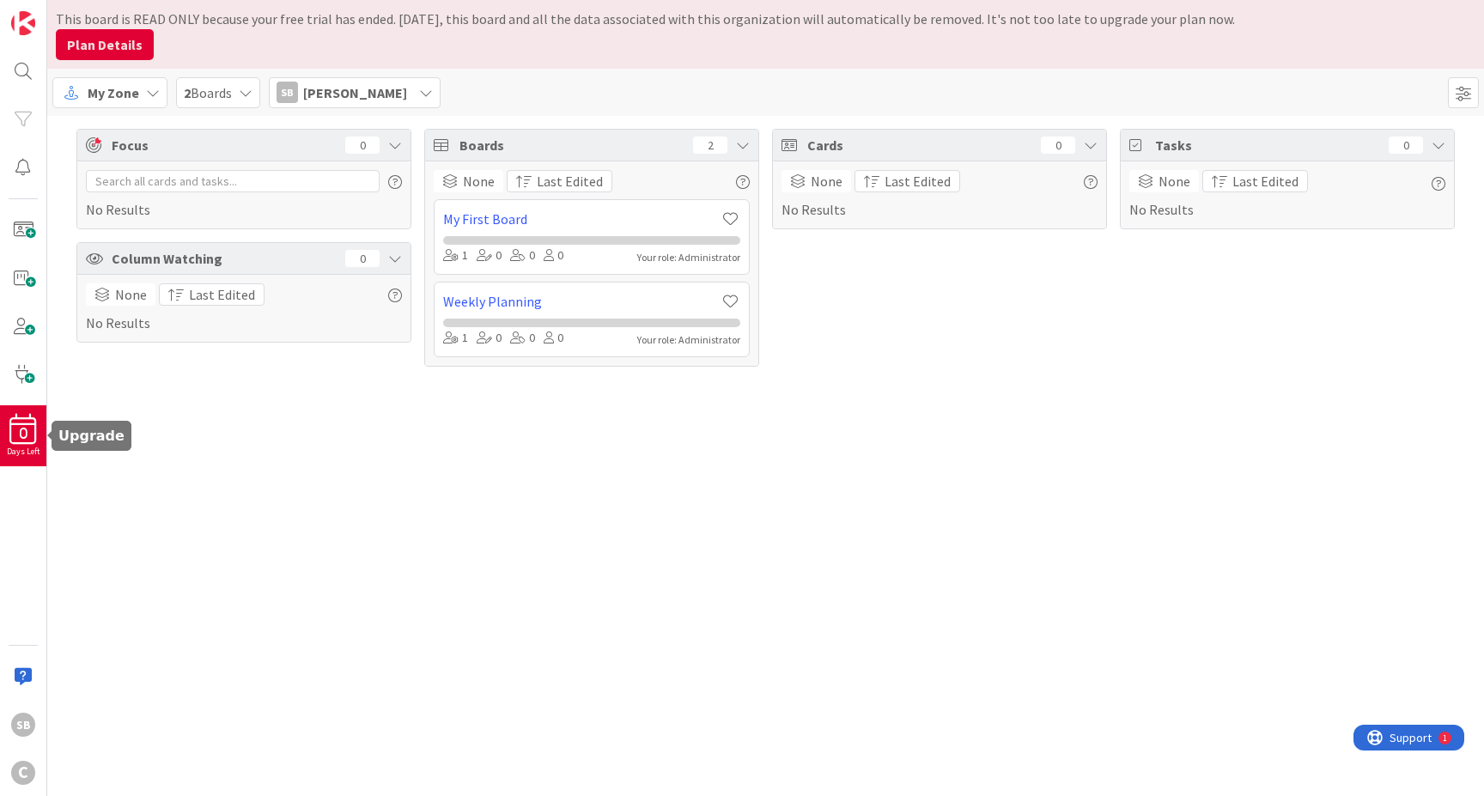
click at [9, 445] on div "Days Left" at bounding box center [23, 451] width 46 height 13
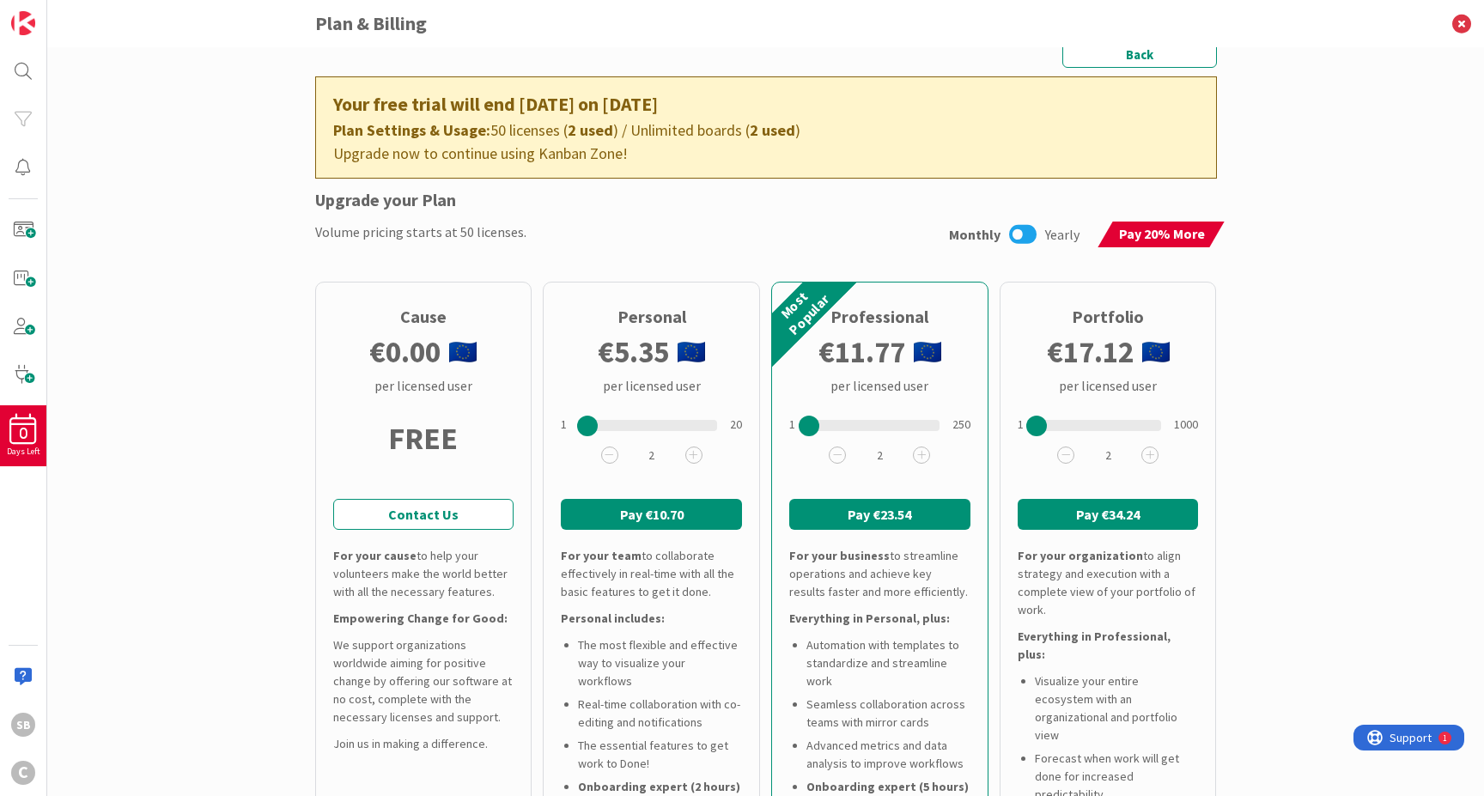
scroll to position [646, 0]
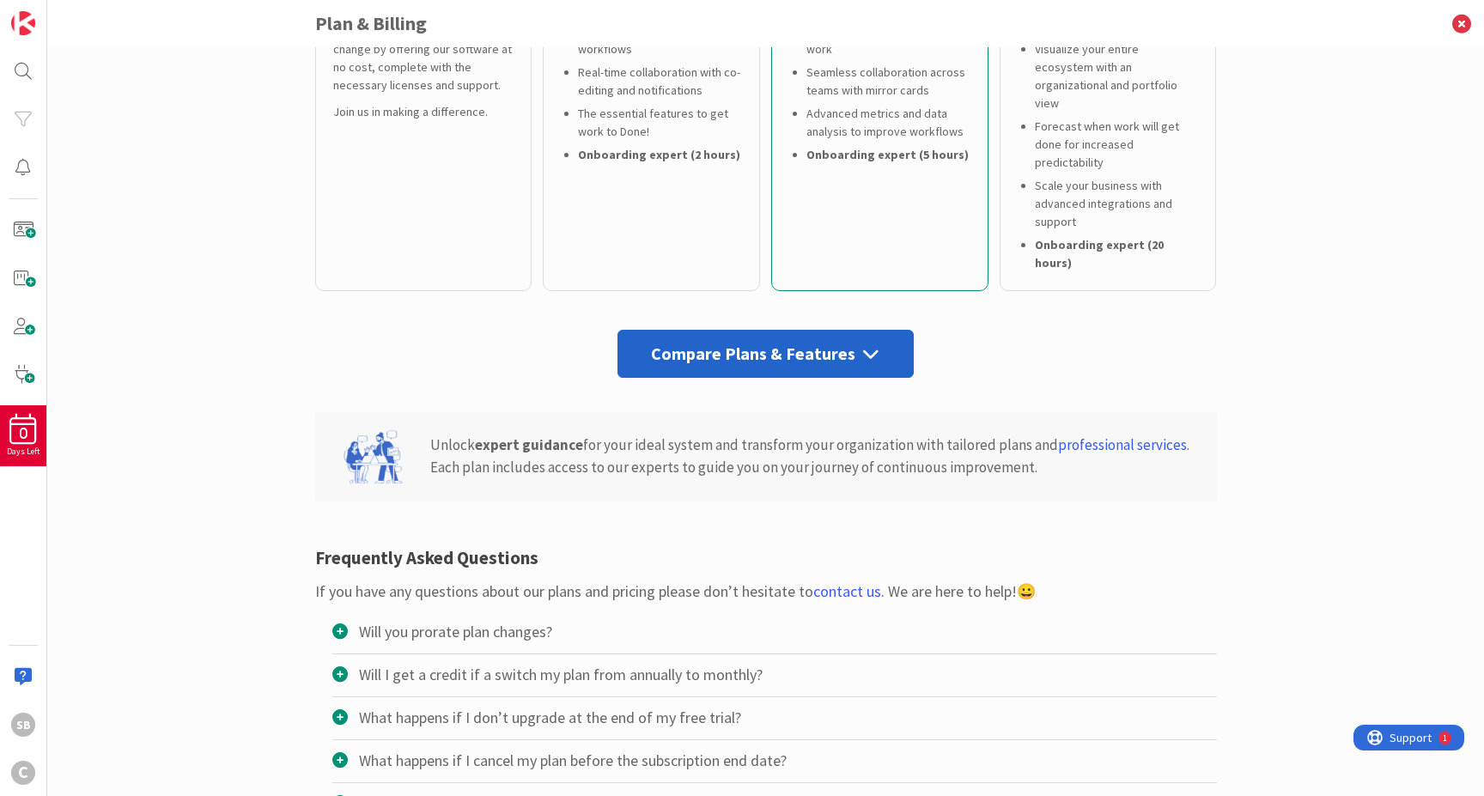
click at [591, 706] on div "What happens if I don’t upgrade at the end of my free trial?" at bounding box center [536, 717] width 409 height 23
click at [0, 0] on input "What happens if I don’t upgrade at the end of my free trial?" at bounding box center [0, 0] width 0 height 0
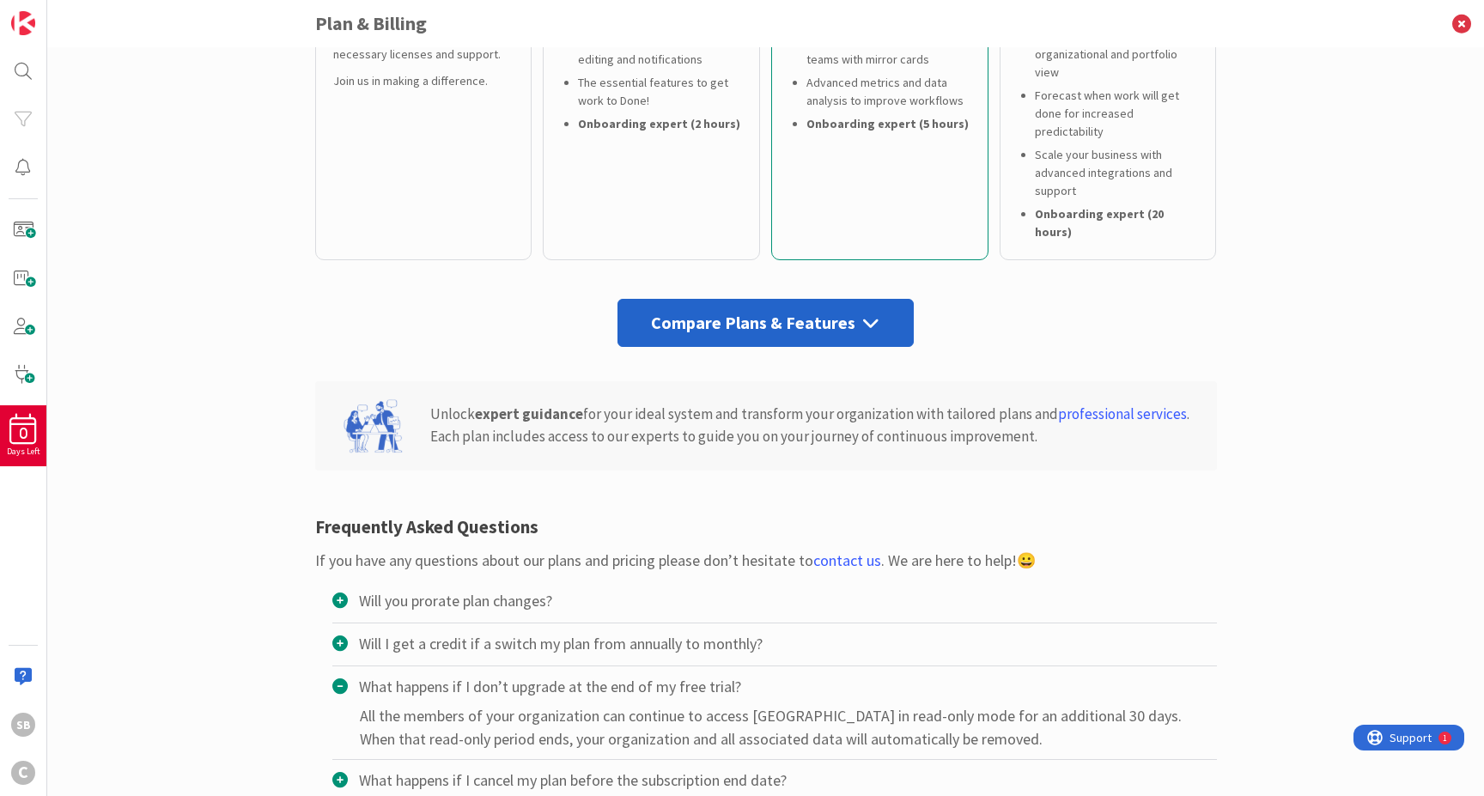
scroll to position [681, 0]
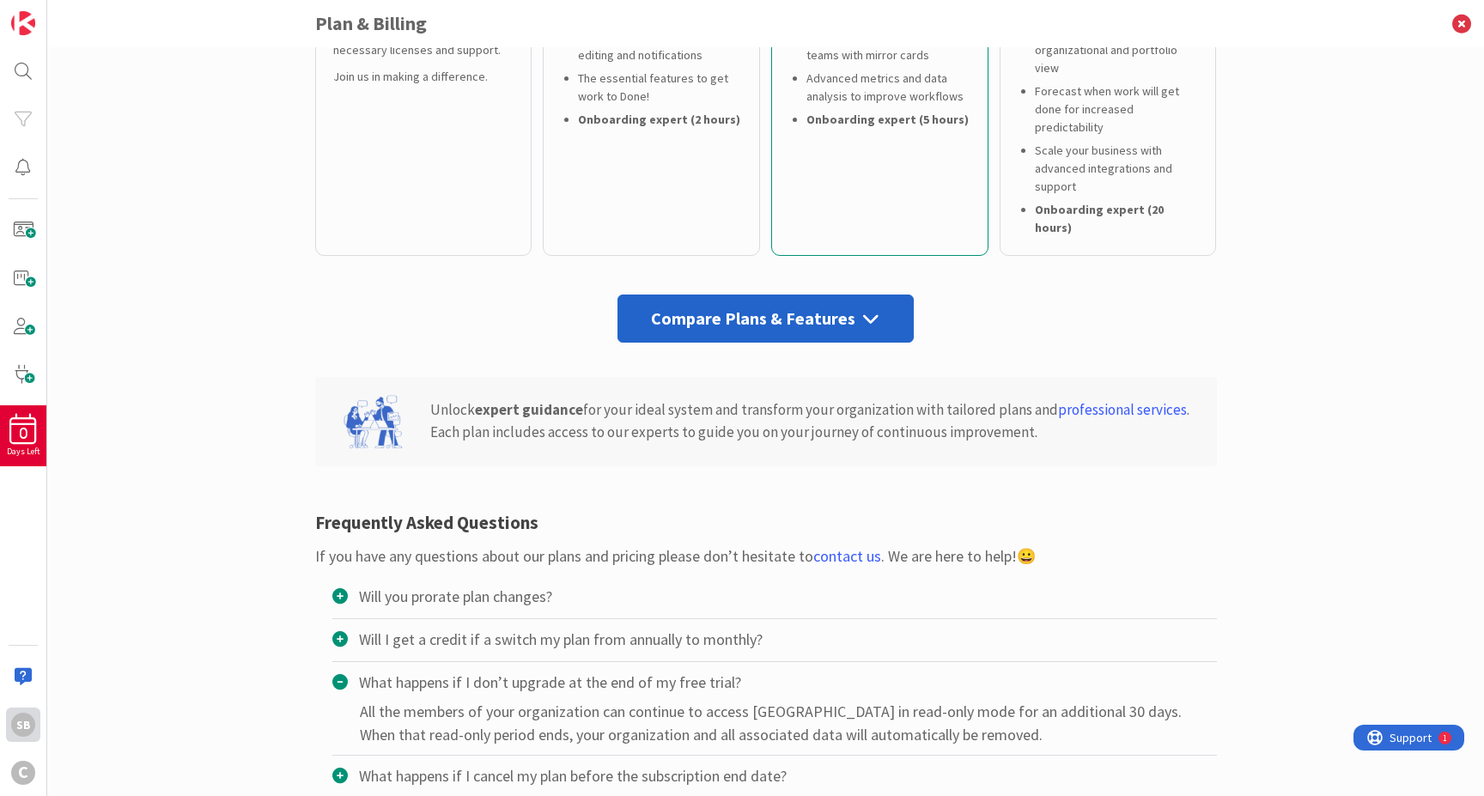
click at [24, 736] on div "SB" at bounding box center [23, 725] width 24 height 24
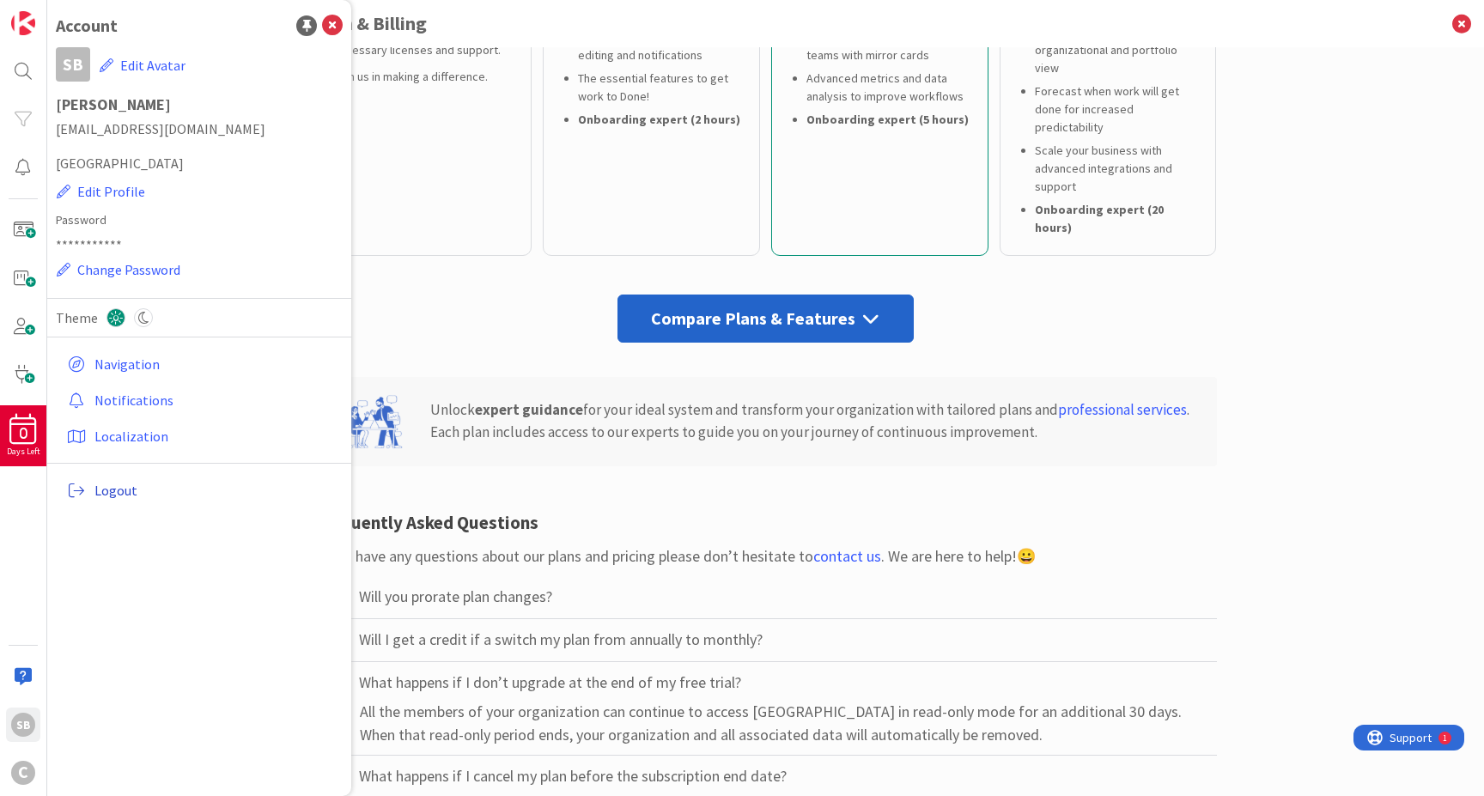
click at [126, 490] on span "Logout" at bounding box center [214, 490] width 241 height 21
